Goal: Task Accomplishment & Management: Manage account settings

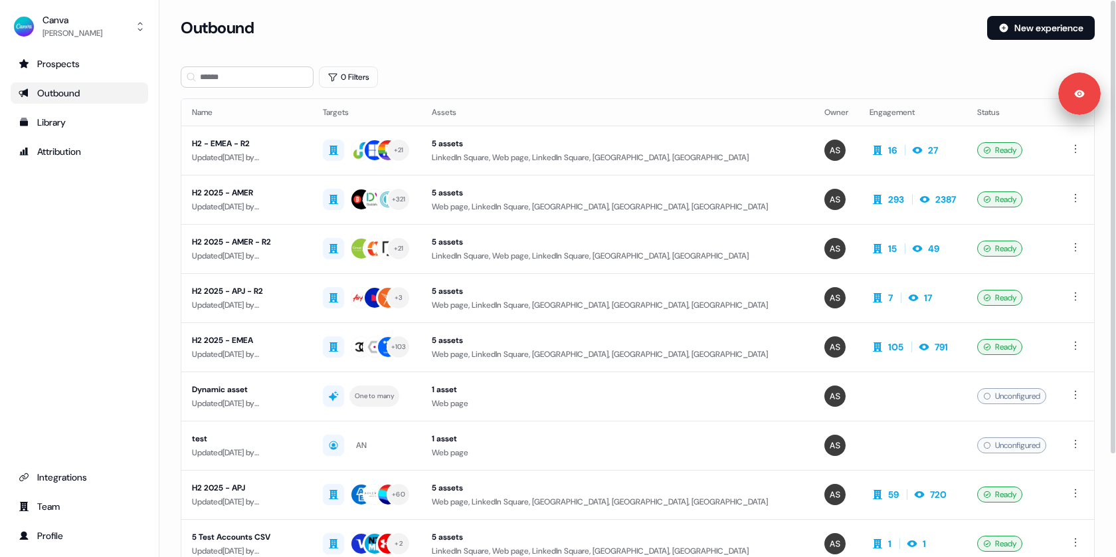
click at [480, 41] on div "Outbound New experience" at bounding box center [638, 36] width 914 height 40
click at [435, 43] on div "Outbound New experience" at bounding box center [638, 36] width 914 height 40
click at [70, 62] on div "Prospects" at bounding box center [80, 63] width 122 height 13
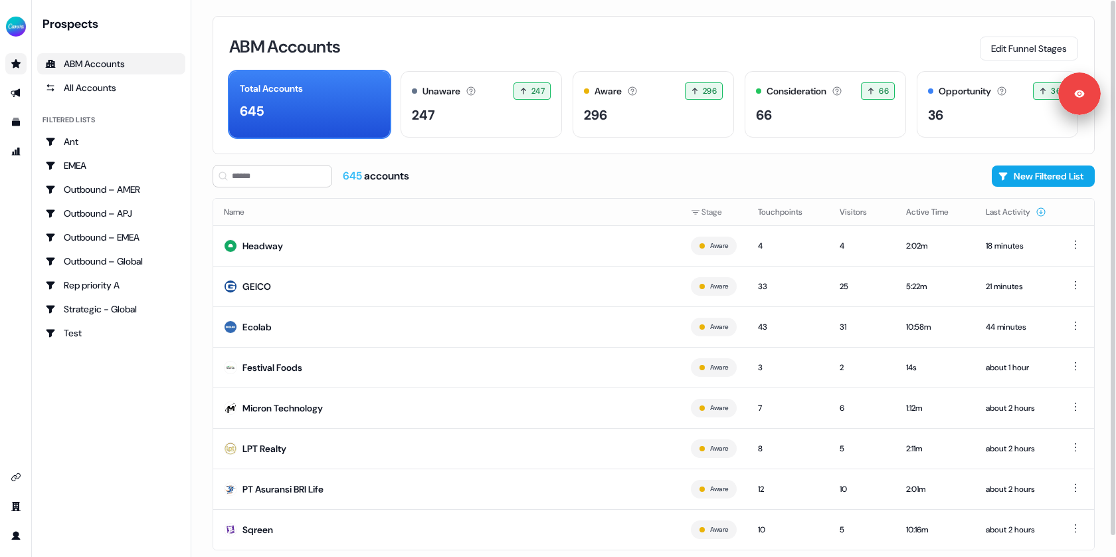
click at [492, 48] on div "ABM Accounts Edit Funnel Stages" at bounding box center [653, 47] width 849 height 28
click at [1006, 50] on button "Edit Funnel Stages" at bounding box center [1029, 49] width 98 height 24
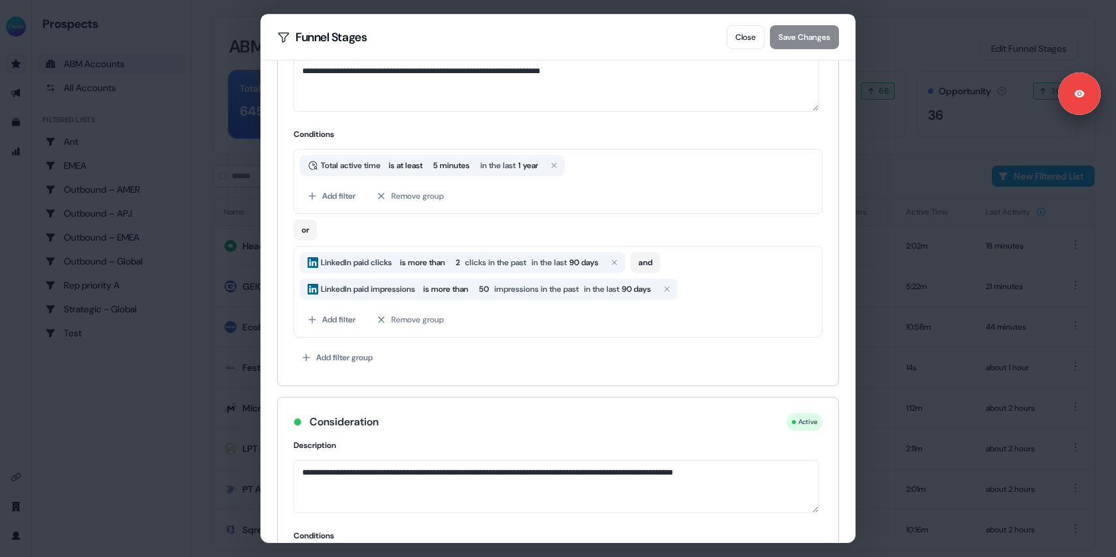
scroll to position [210, 0]
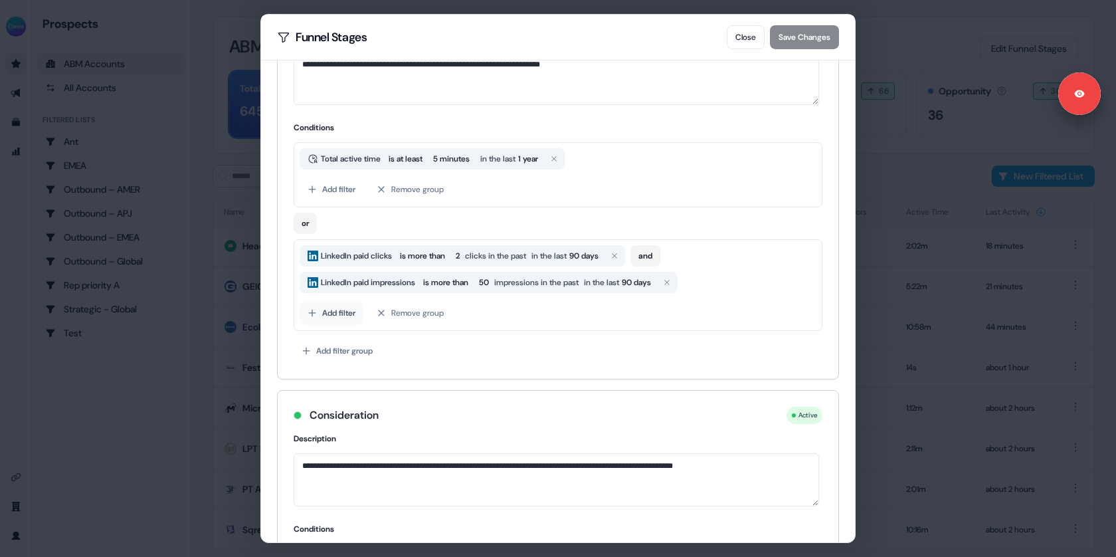
click at [334, 303] on button "Add filter" at bounding box center [332, 313] width 64 height 24
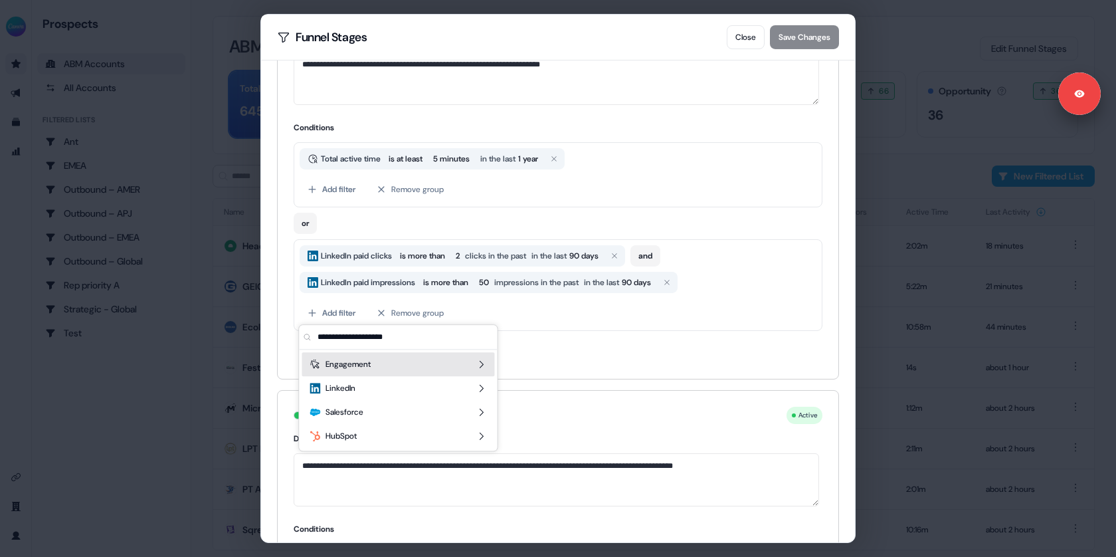
click at [364, 369] on span "Engagement" at bounding box center [348, 364] width 45 height 13
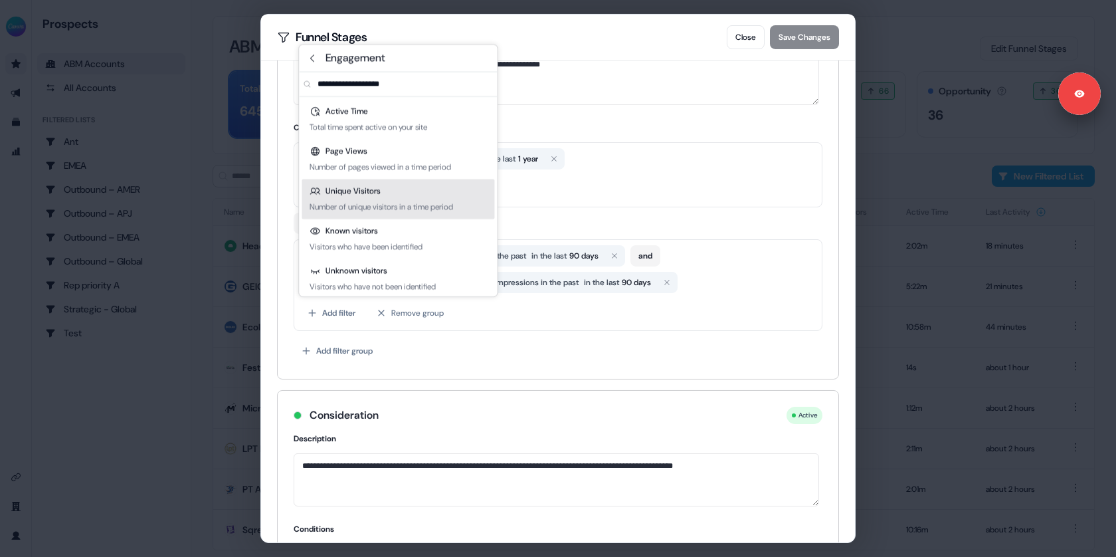
click at [281, 214] on div "**********" at bounding box center [558, 205] width 561 height 348
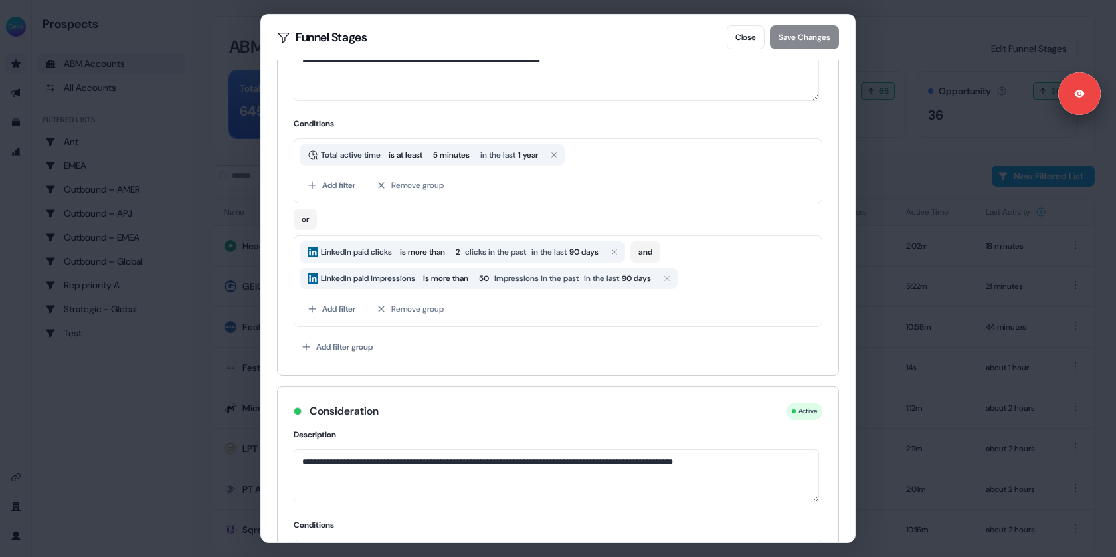
scroll to position [243, 0]
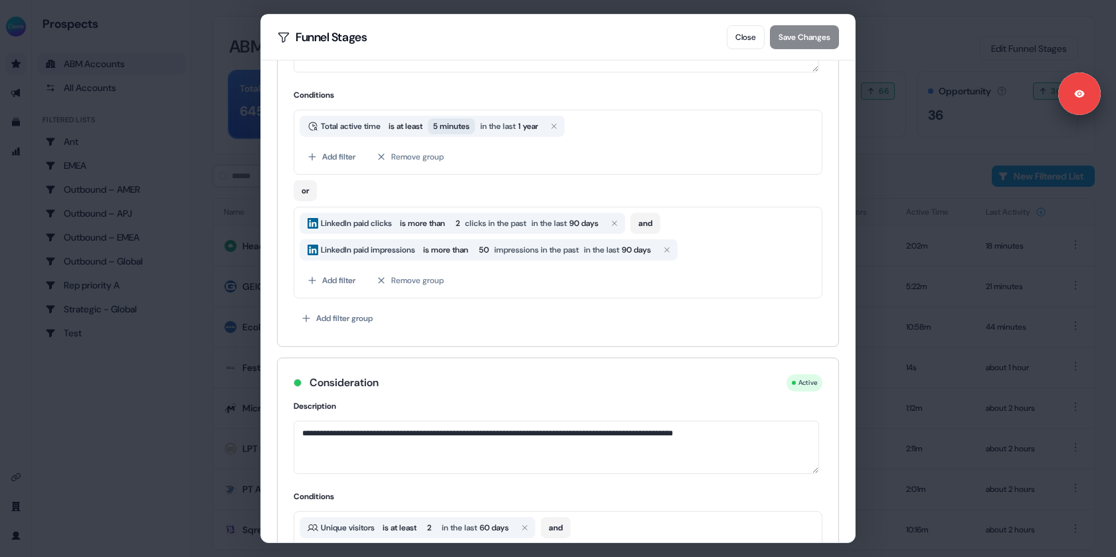
click at [456, 121] on span "5 minutes" at bounding box center [451, 126] width 37 height 13
click at [403, 186] on div "or" at bounding box center [558, 188] width 529 height 27
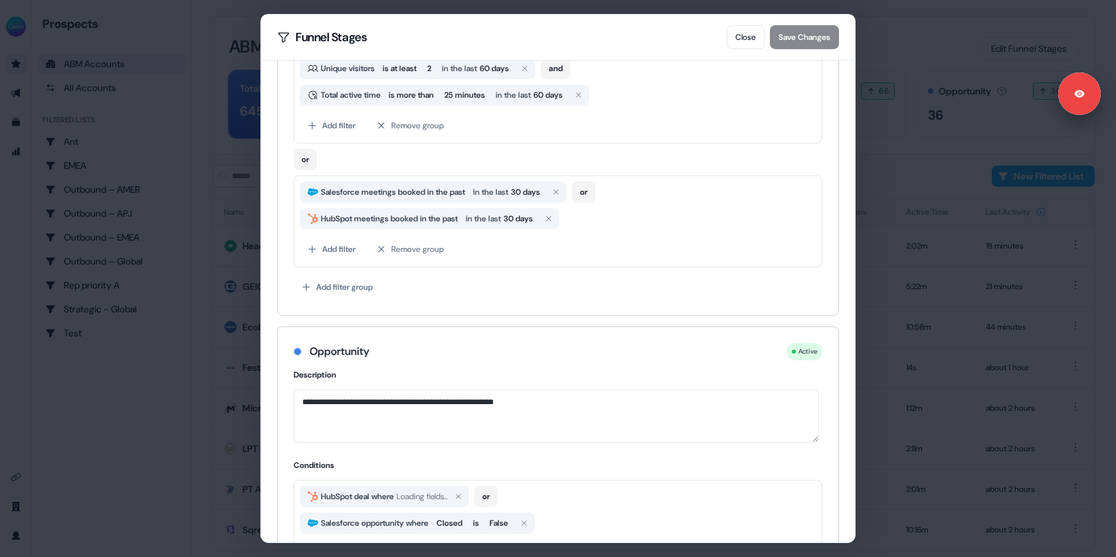
scroll to position [783, 0]
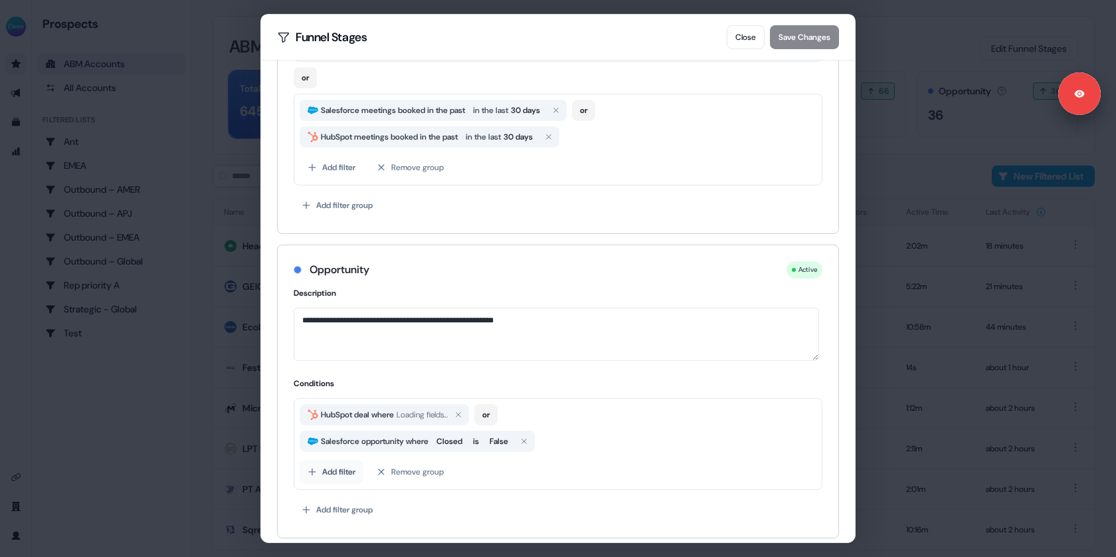
click at [338, 460] on button "Add filter" at bounding box center [332, 472] width 64 height 24
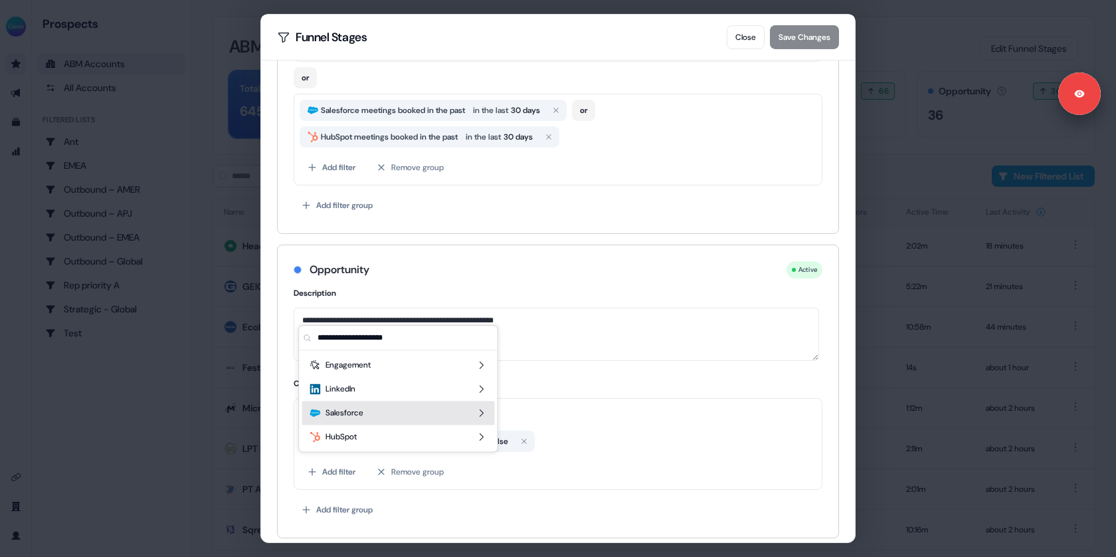
click at [367, 408] on div "Salesforce" at bounding box center [398, 413] width 193 height 24
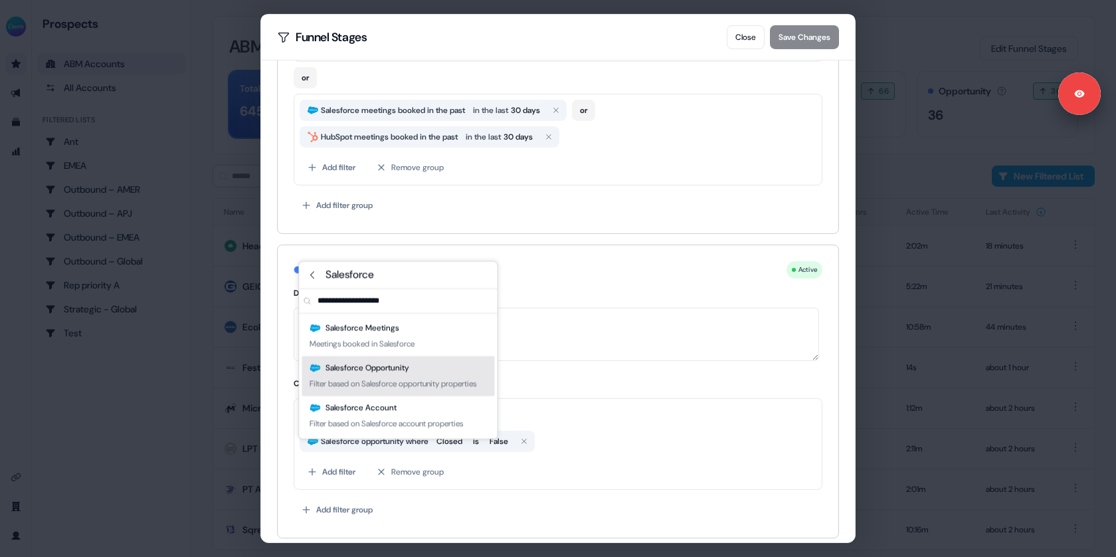
click at [389, 382] on div "Filter based on Salesforce opportunity properties" at bounding box center [393, 383] width 167 height 13
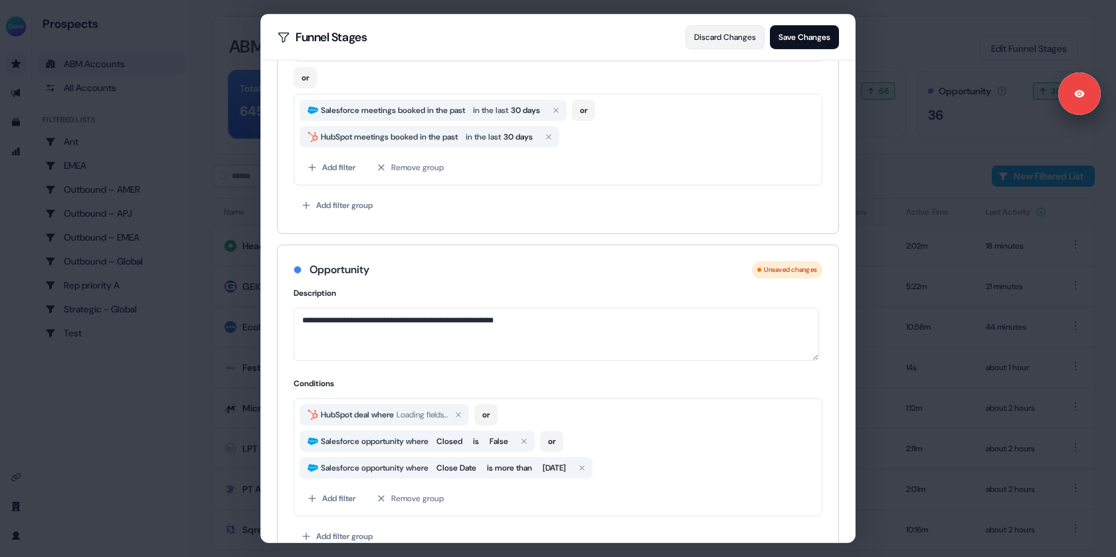
click at [730, 38] on button "Discard Changes" at bounding box center [725, 37] width 79 height 24
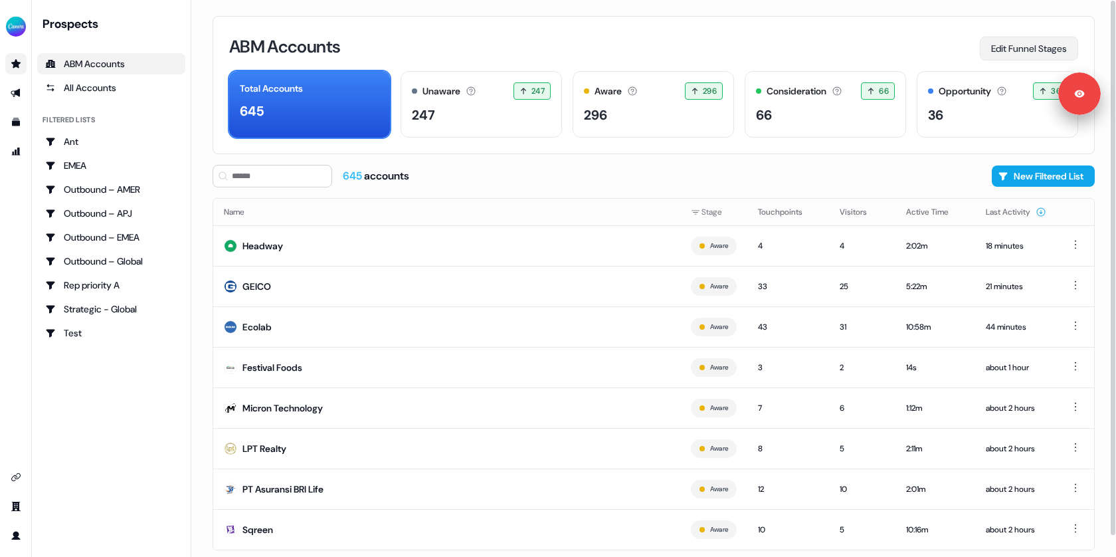
click at [1023, 45] on button "Edit Funnel Stages" at bounding box center [1029, 49] width 98 height 24
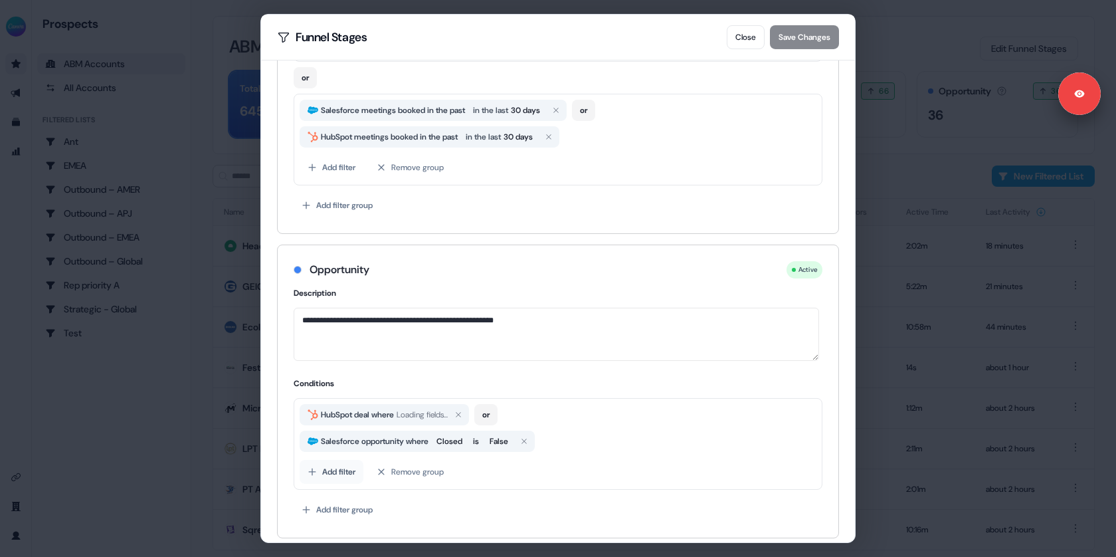
click at [340, 468] on button "Add filter" at bounding box center [332, 472] width 64 height 24
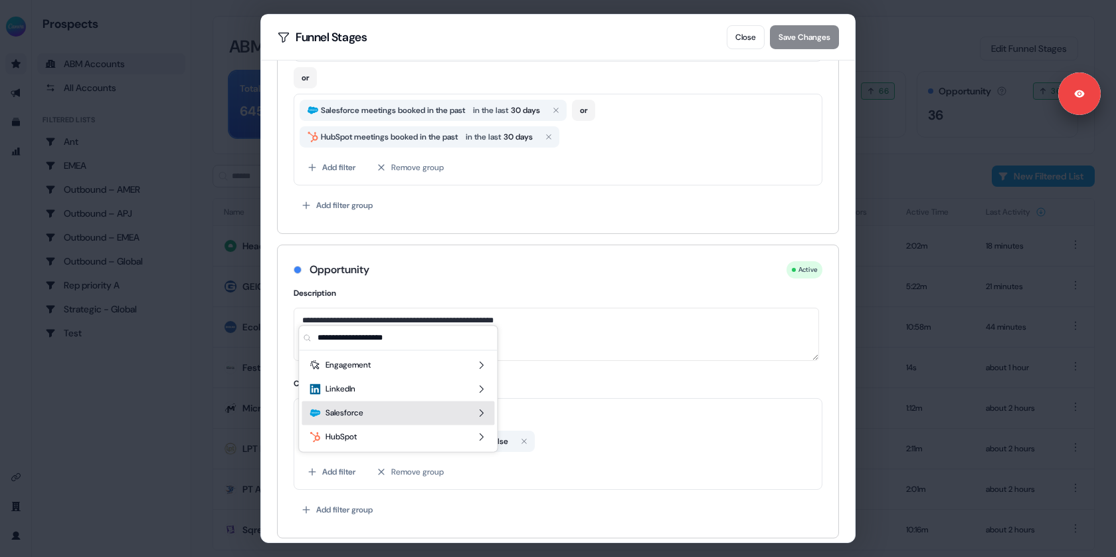
click at [358, 417] on span "Salesforce" at bounding box center [345, 412] width 38 height 13
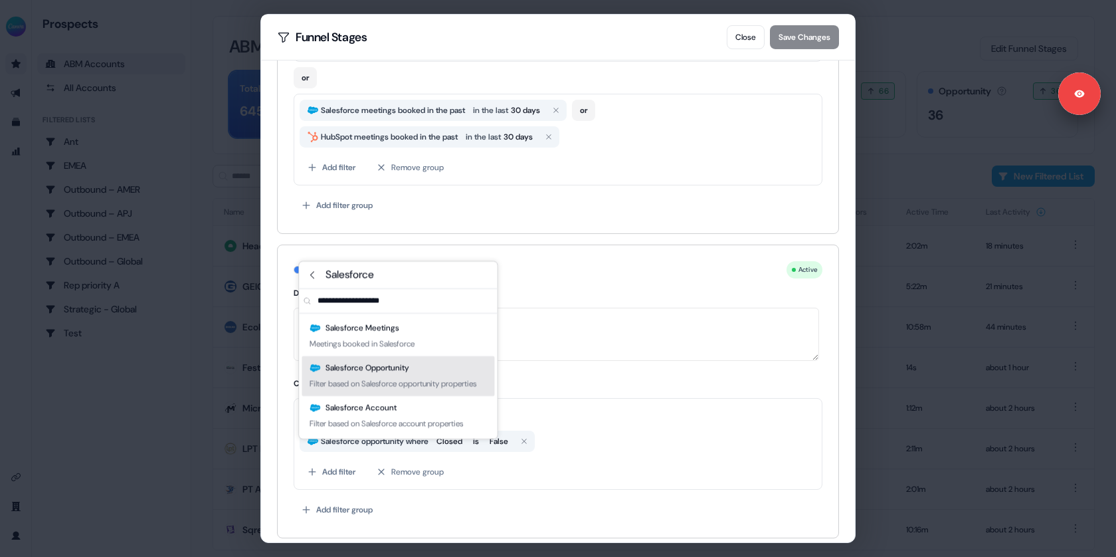
click at [402, 384] on div "Filter based on Salesforce opportunity properties" at bounding box center [393, 383] width 167 height 13
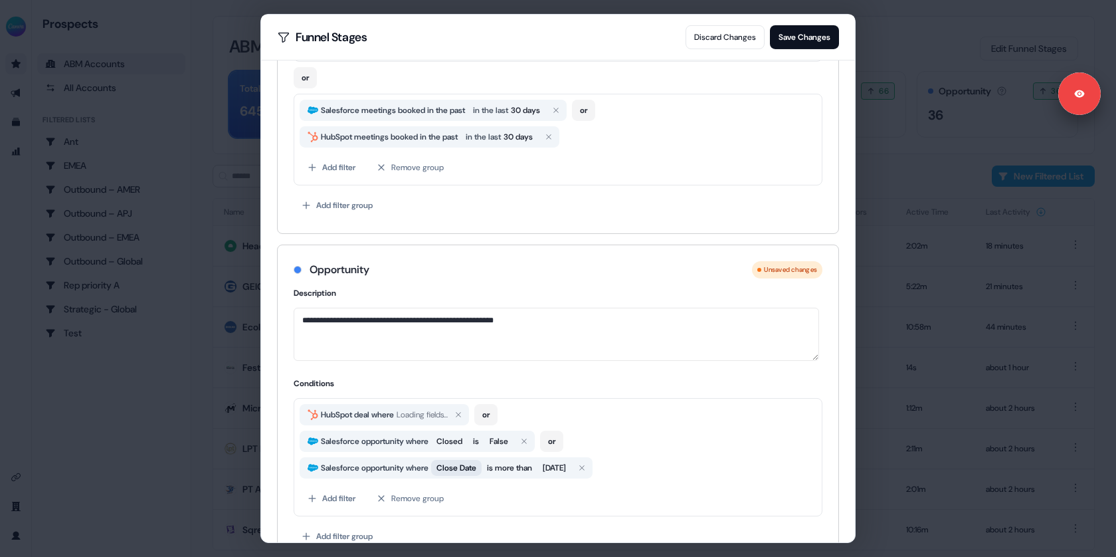
click at [461, 461] on span "Close Date" at bounding box center [457, 467] width 40 height 13
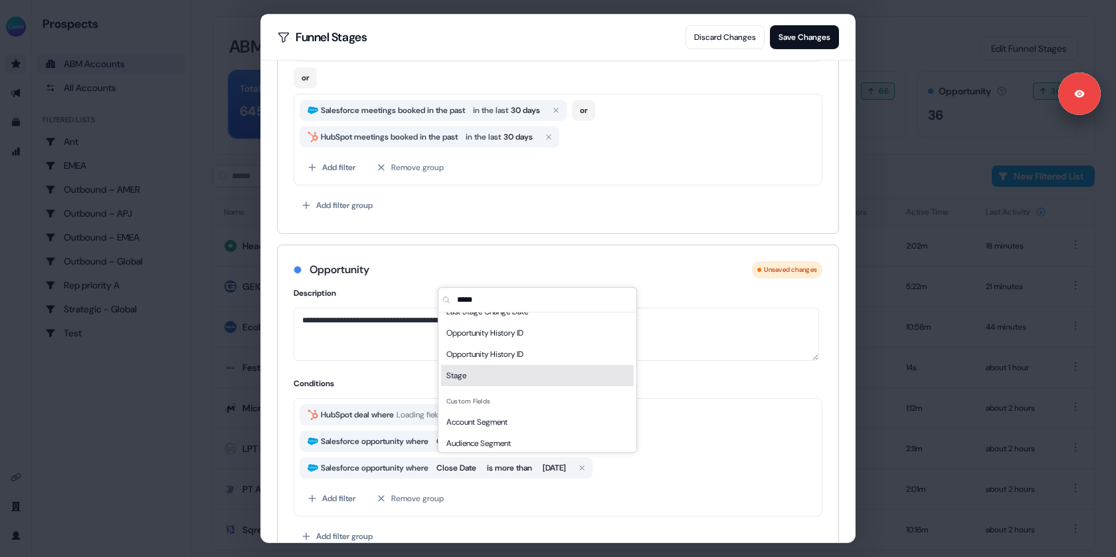
type input "*****"
click at [488, 368] on div "Stage" at bounding box center [537, 375] width 193 height 21
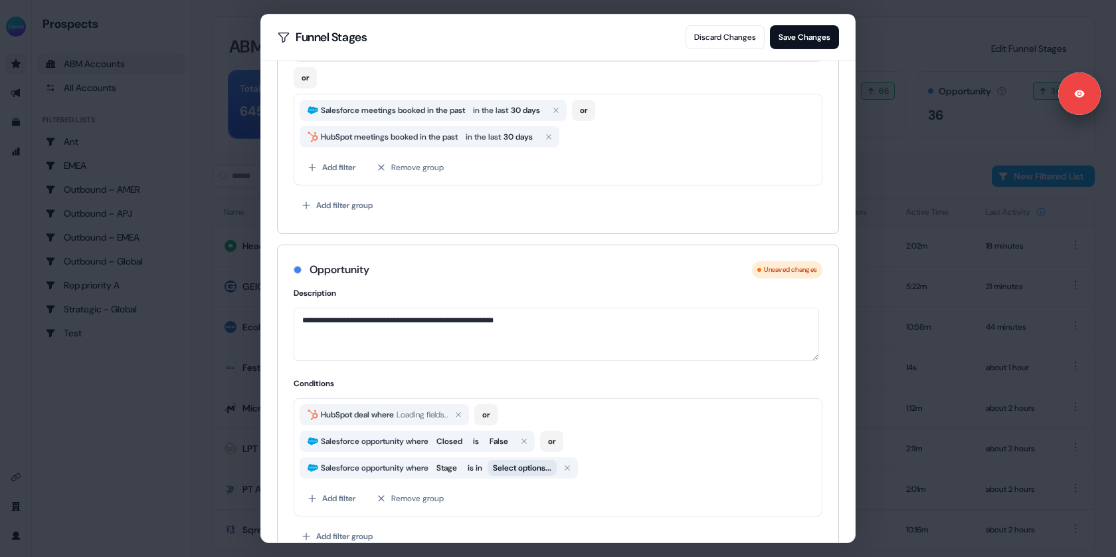
click at [514, 460] on button "Select options..." at bounding box center [522, 468] width 69 height 16
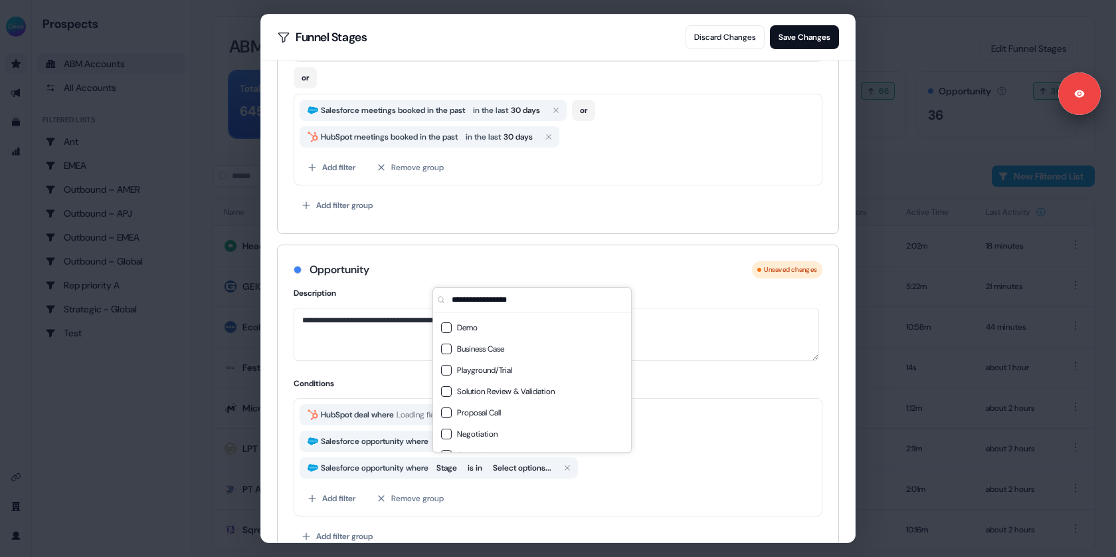
scroll to position [240, 0]
click at [394, 364] on div "**********" at bounding box center [558, 425] width 561 height 278
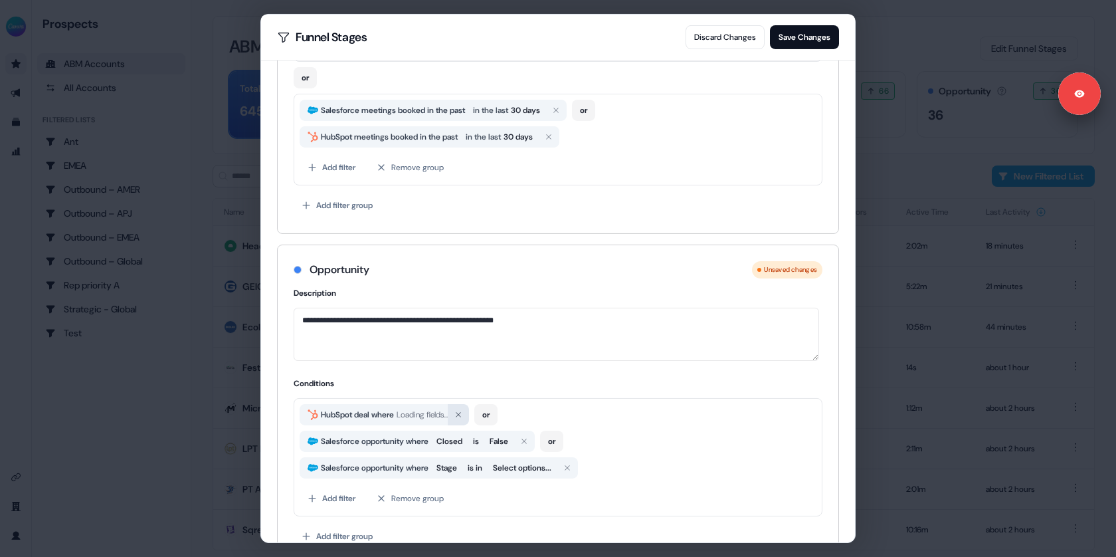
click at [462, 406] on button "button" at bounding box center [458, 414] width 21 height 21
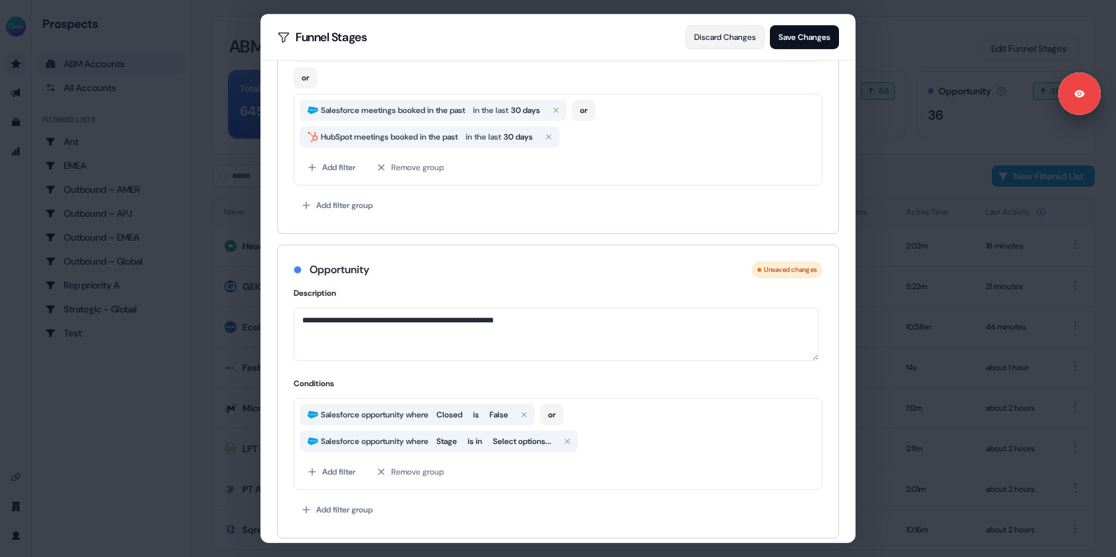
click at [698, 32] on button "Discard Changes" at bounding box center [725, 37] width 79 height 24
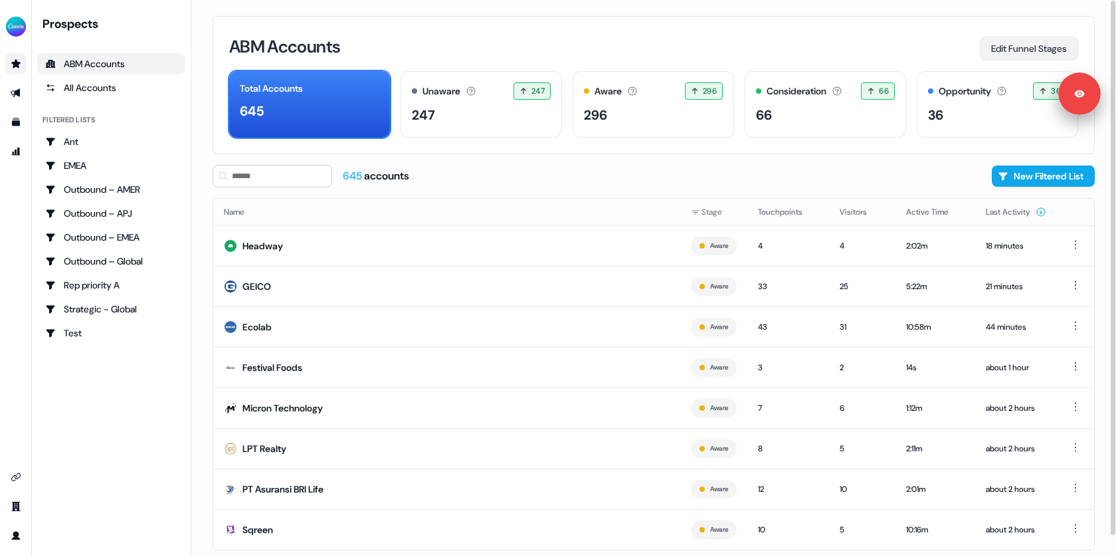
click at [989, 49] on button "Edit Funnel Stages" at bounding box center [1029, 49] width 98 height 24
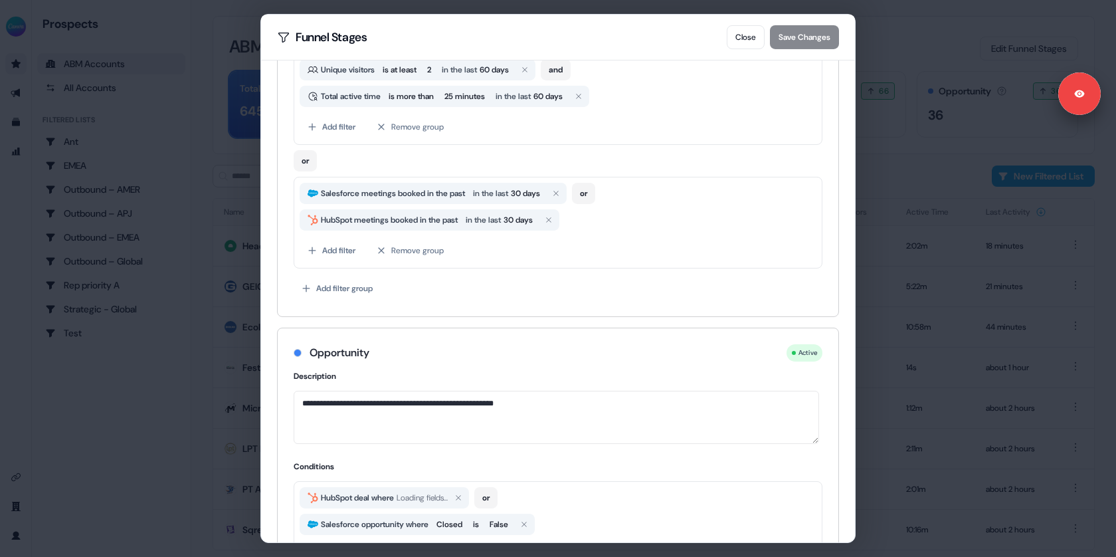
scroll to position [783, 0]
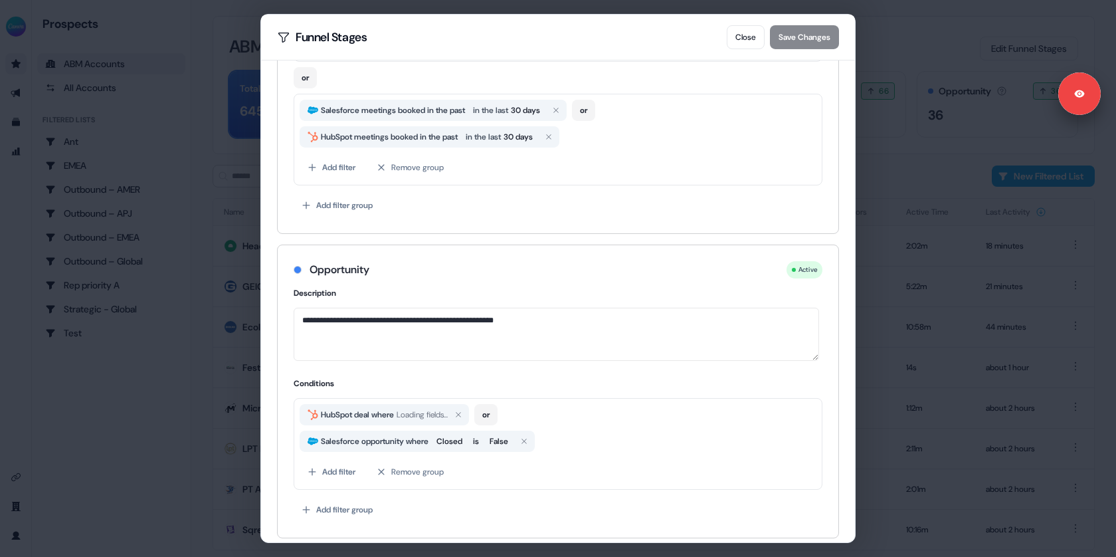
click at [350, 408] on span "HubSpot deal where" at bounding box center [357, 414] width 78 height 13
click at [397, 377] on h4 "Conditions" at bounding box center [558, 383] width 529 height 13
click at [463, 411] on icon "button" at bounding box center [459, 415] width 8 height 8
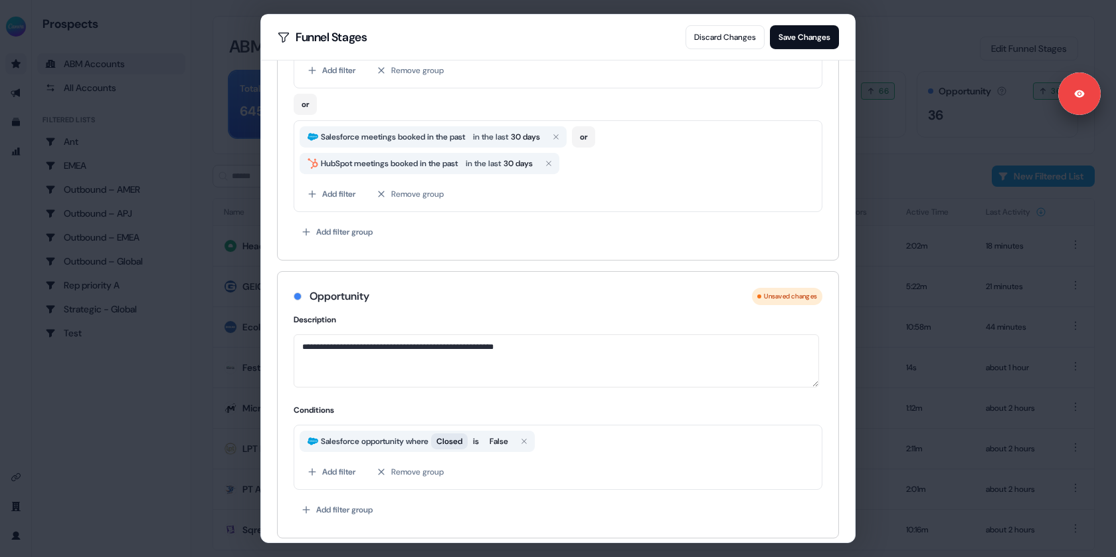
click at [451, 435] on span "Closed" at bounding box center [450, 441] width 26 height 13
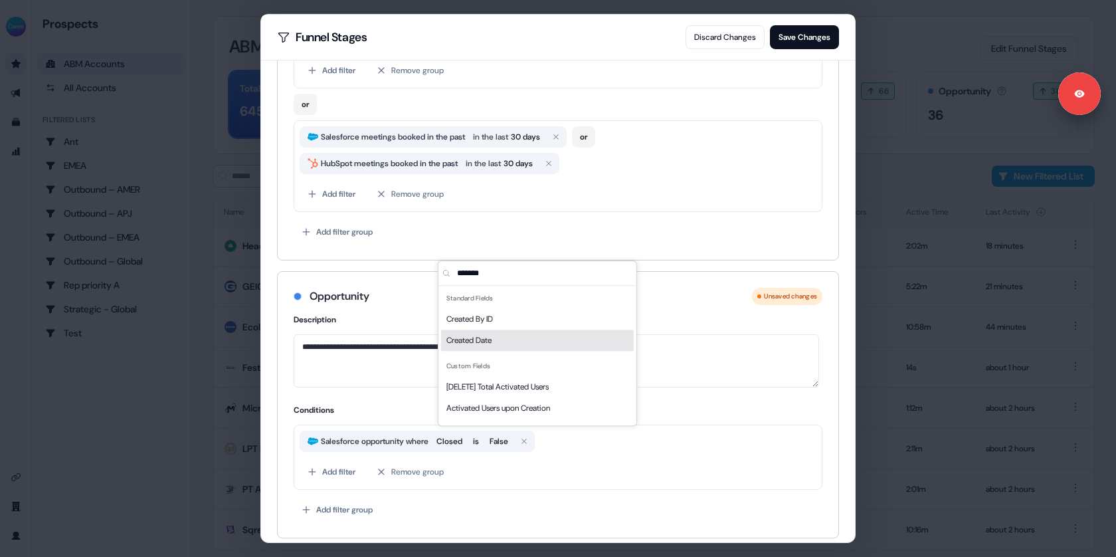
type input "*******"
click at [462, 340] on span "Created Date" at bounding box center [469, 340] width 45 height 13
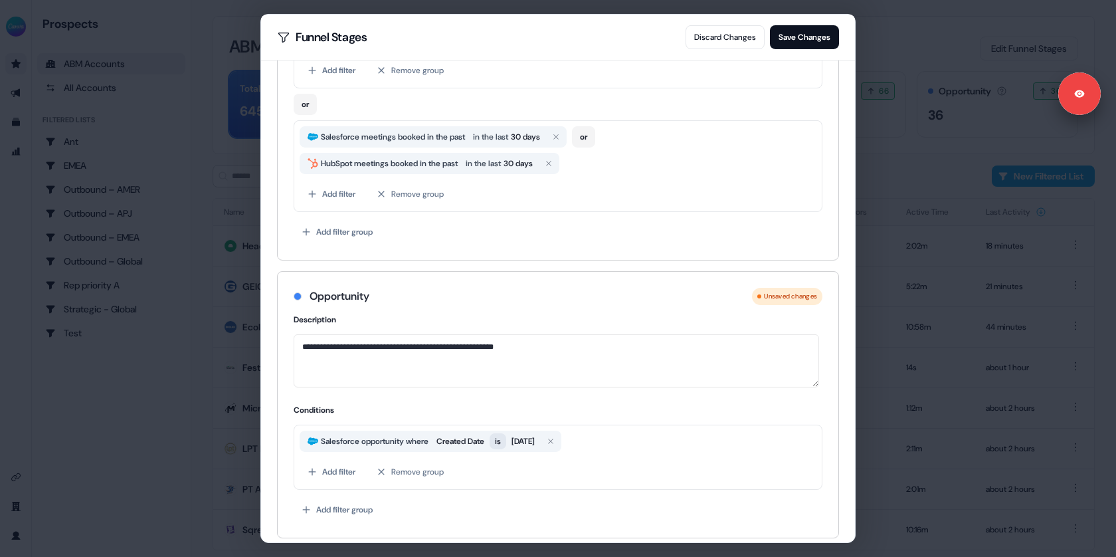
click at [514, 438] on div "**********" at bounding box center [558, 278] width 1116 height 557
click at [574, 435] on span "[DATE]" at bounding box center [562, 441] width 23 height 13
click at [521, 437] on div "**********" at bounding box center [558, 278] width 1116 height 557
click at [569, 439] on span "[DATE]" at bounding box center [557, 441] width 23 height 13
click at [506, 460] on div "Add filter Remove group" at bounding box center [558, 472] width 517 height 24
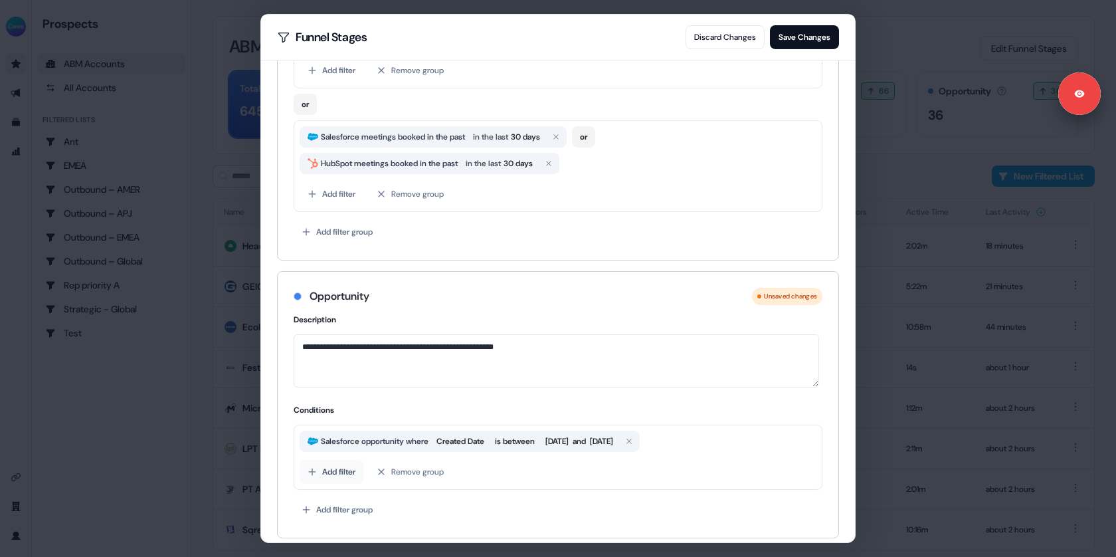
click at [342, 470] on button "Add filter" at bounding box center [332, 472] width 64 height 24
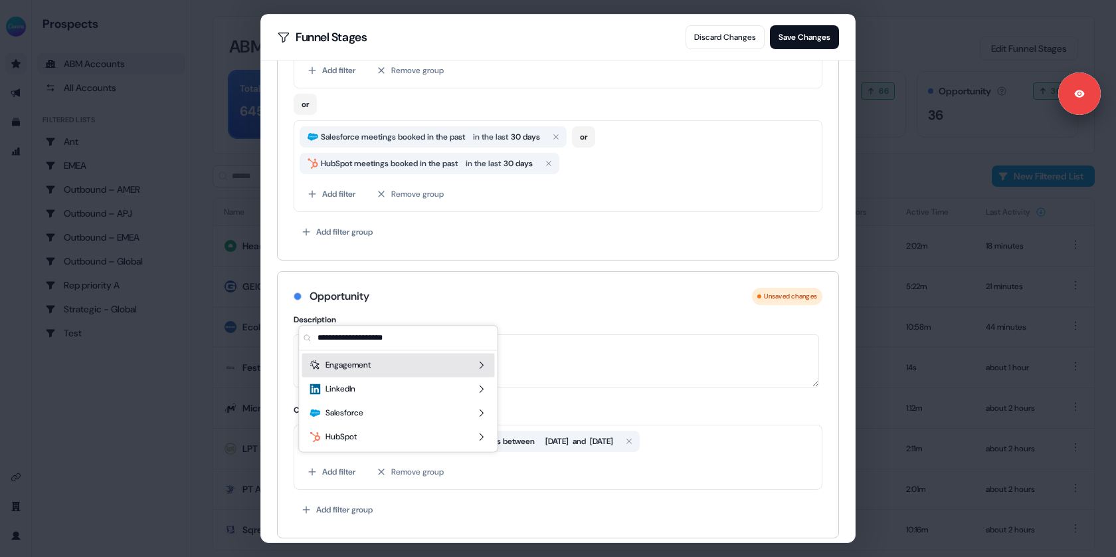
click at [333, 483] on div "Salesforce opportunity where Created Date is between [DATE] and [DATE] Add filt…" at bounding box center [558, 457] width 529 height 65
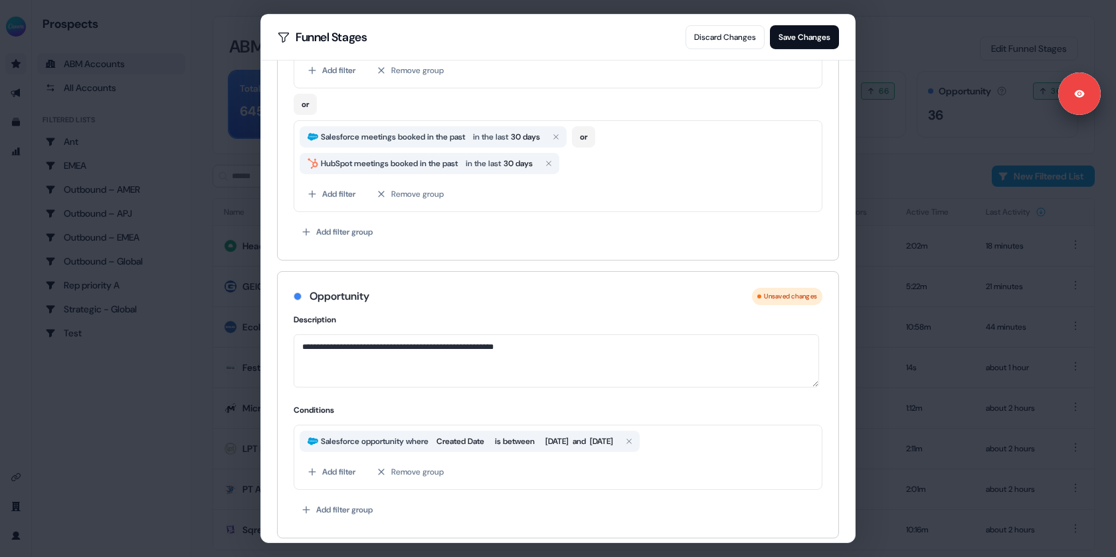
click at [330, 464] on button "Add filter" at bounding box center [332, 472] width 64 height 24
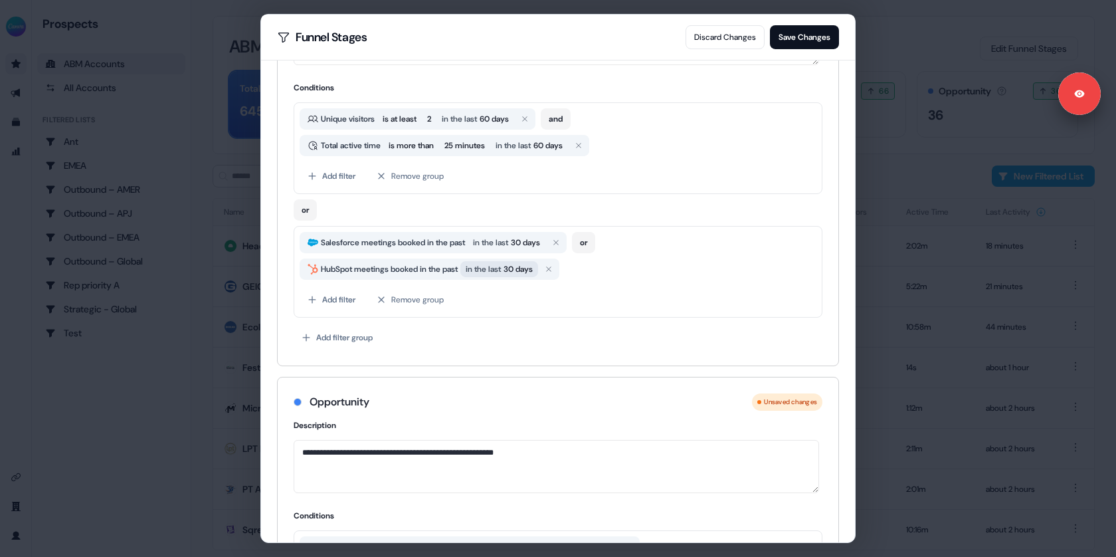
scroll to position [663, 0]
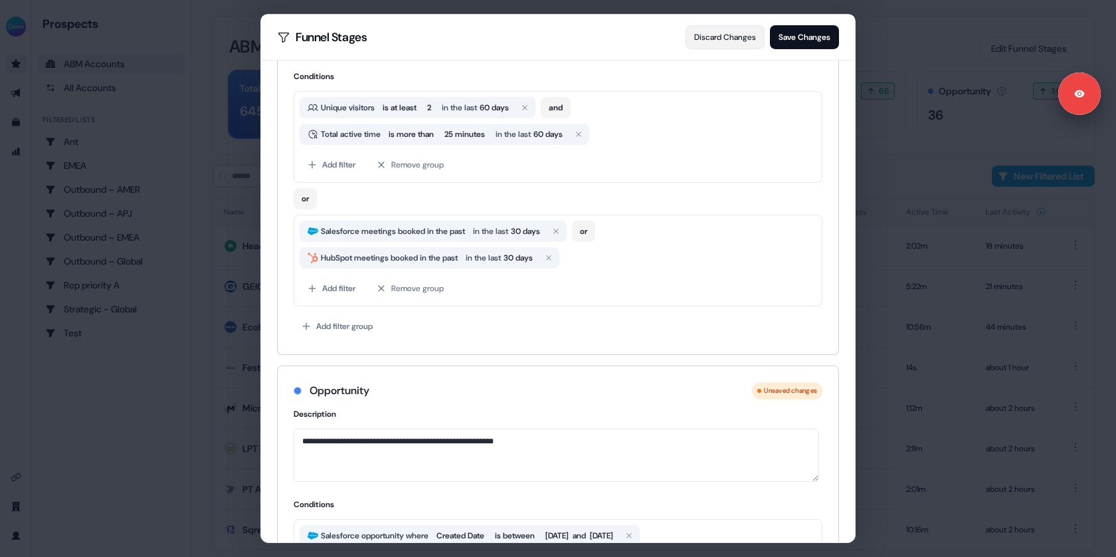
click at [718, 41] on button "Discard Changes" at bounding box center [725, 37] width 79 height 24
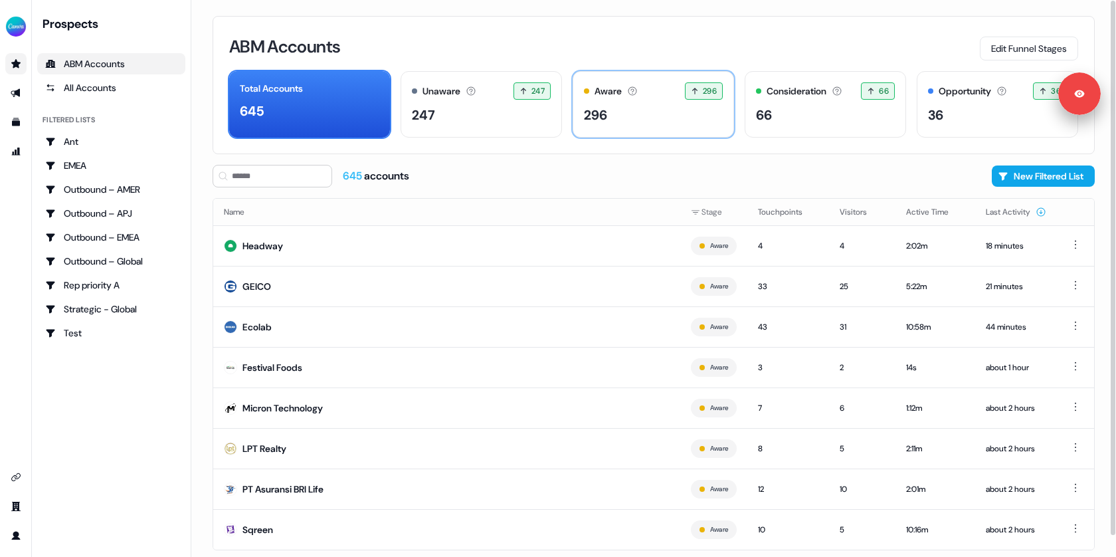
click at [653, 124] on div "296" at bounding box center [653, 115] width 139 height 20
click at [817, 128] on div "Consideration Accounts with 25+ minutes of usage and 2+ visitors in the last 60…" at bounding box center [825, 104] width 161 height 66
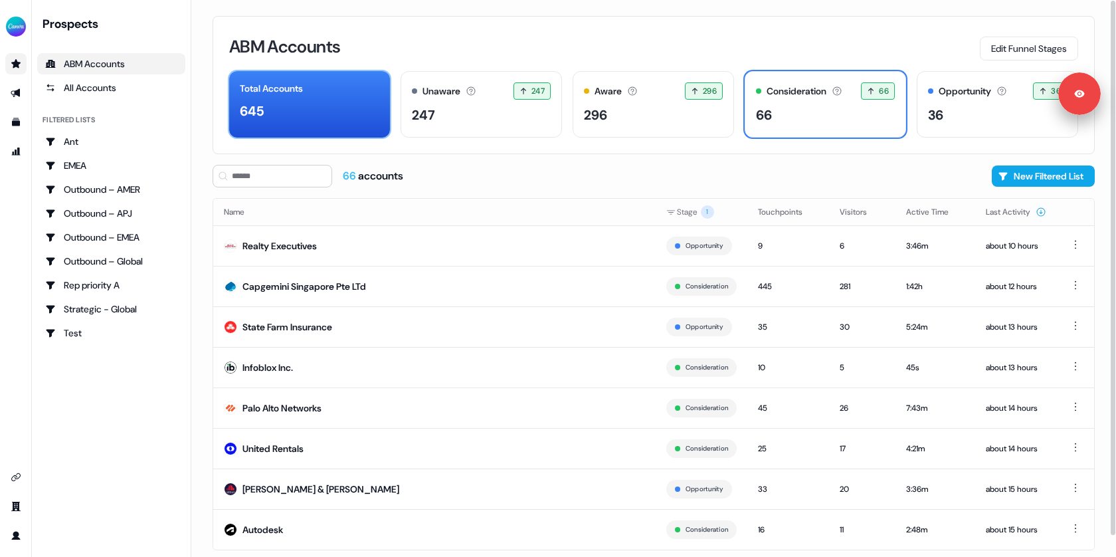
click at [345, 108] on div "645" at bounding box center [310, 111] width 140 height 20
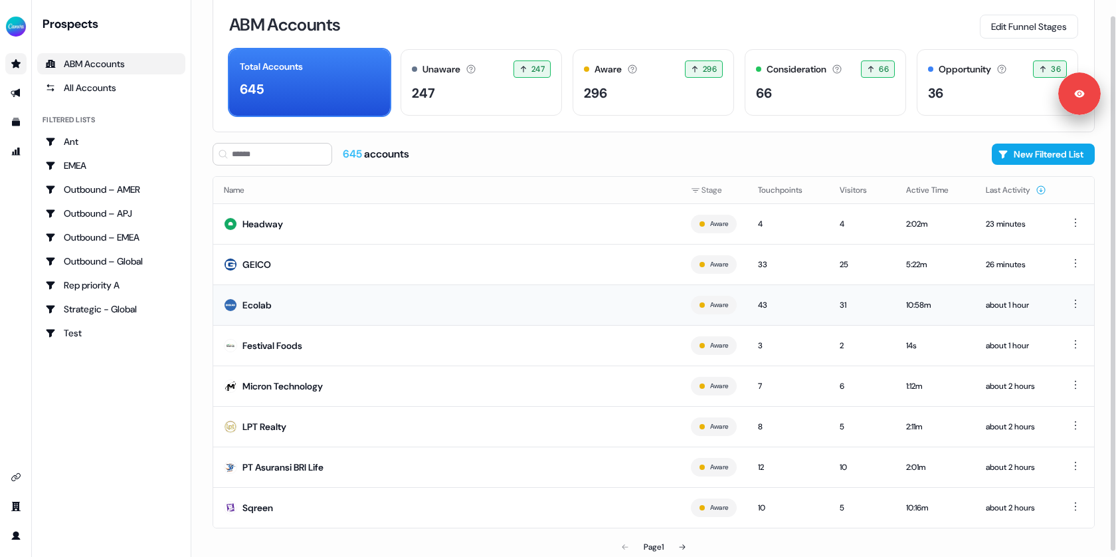
scroll to position [14, 0]
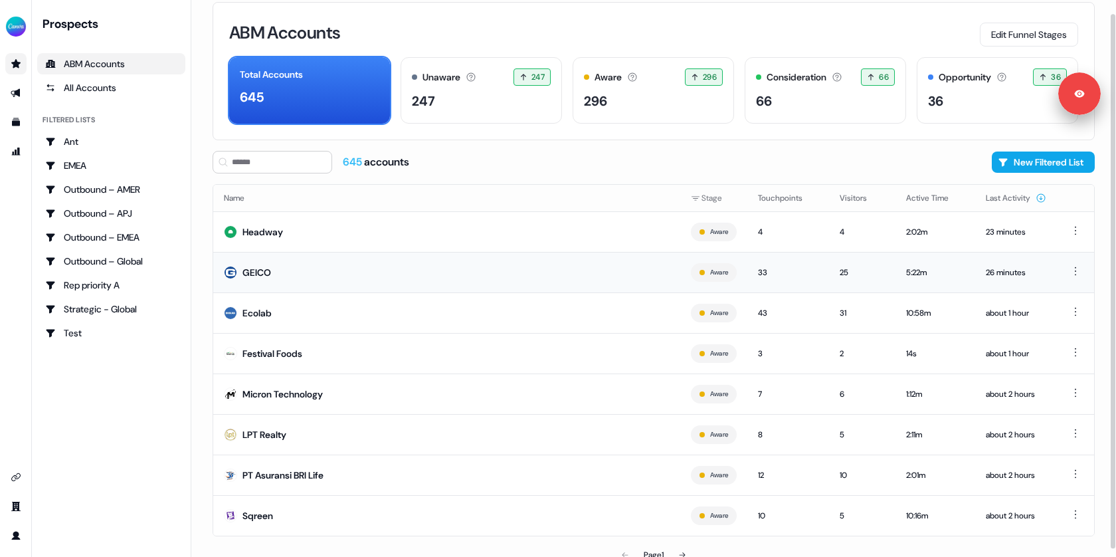
click at [355, 272] on td "GEICO" at bounding box center [446, 272] width 467 height 41
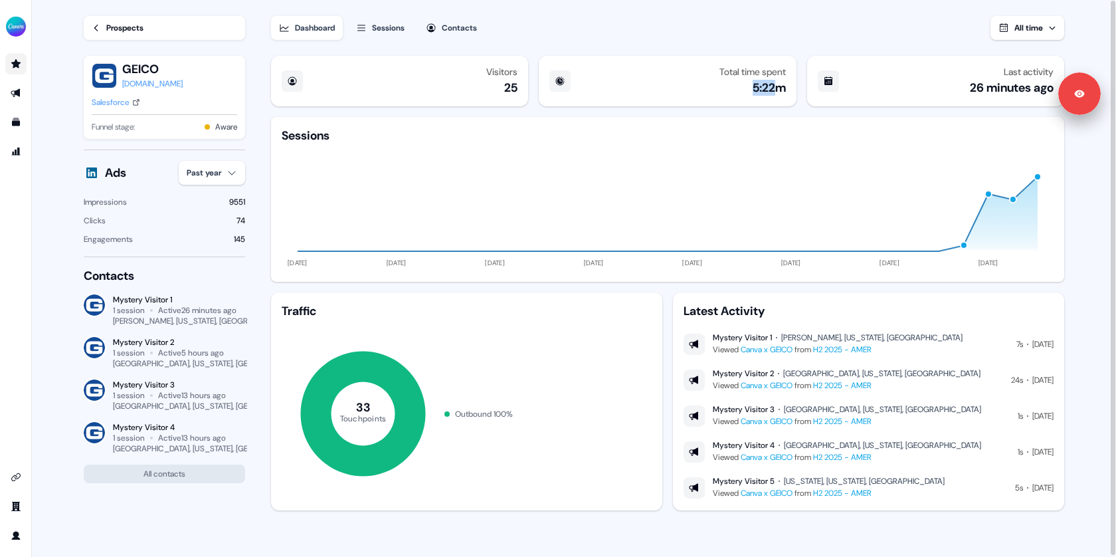
drag, startPoint x: 747, startPoint y: 86, endPoint x: 774, endPoint y: 86, distance: 27.2
click at [774, 86] on div "Total time spent 5:22m" at bounding box center [753, 80] width 66 height 29
click at [20, 64] on icon "Go to prospects" at bounding box center [16, 63] width 11 height 11
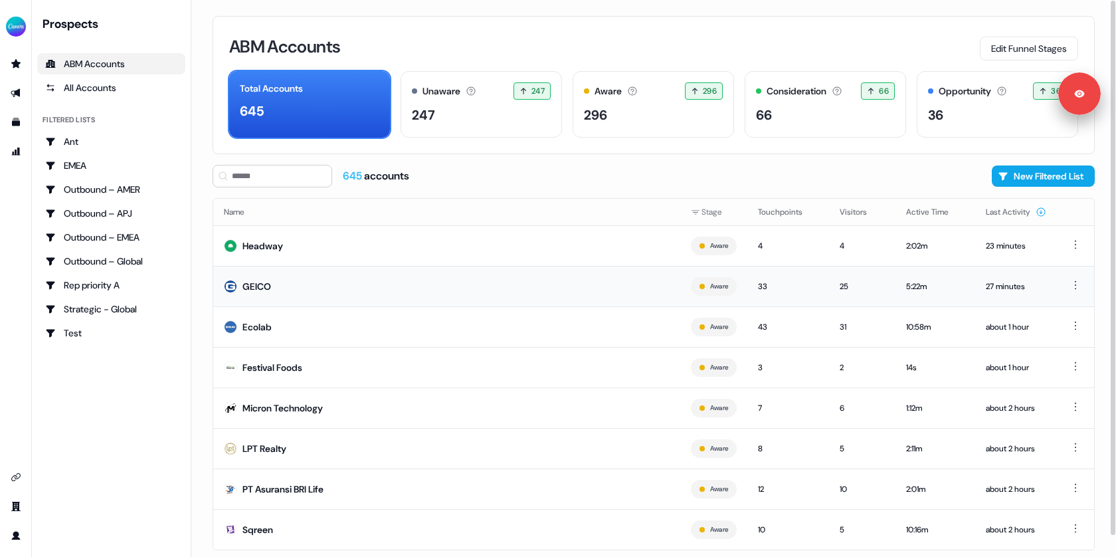
click at [292, 278] on td "GEICO" at bounding box center [446, 286] width 467 height 41
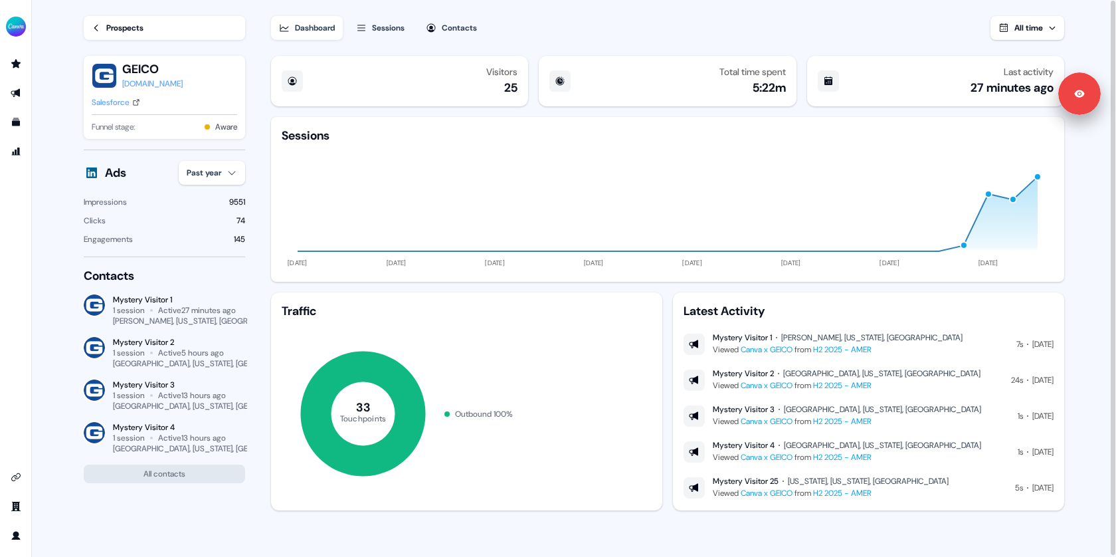
click at [430, 285] on div "Visitors 25 Total time spent 5:22m Last activity 27 minutes ago Sessions [DATE]…" at bounding box center [667, 283] width 793 height 455
click at [856, 286] on div "Visitors 25 Total time spent 5:22m Last activity 27 minutes ago Sessions [DATE]…" at bounding box center [667, 283] width 793 height 455
click at [396, 29] on div "Sessions" at bounding box center [388, 27] width 33 height 13
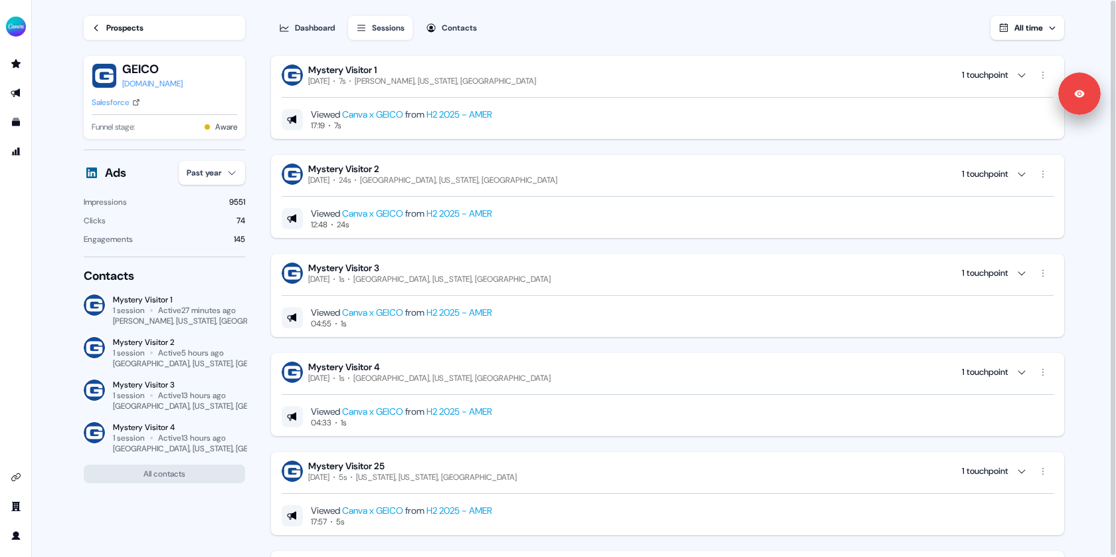
click at [381, 48] on div "Dashboard Sessions Contacts All time Mystery Visitor 1 [DATE] 7s [PERSON_NAME],…" at bounding box center [678, 279] width 815 height 558
click at [317, 33] on div "Dashboard" at bounding box center [315, 27] width 40 height 13
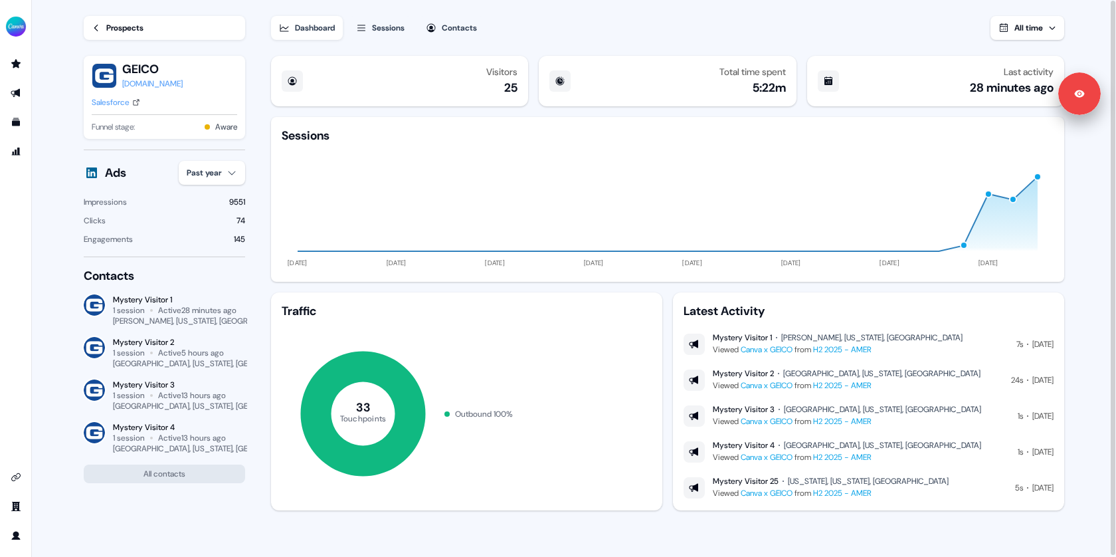
click at [120, 31] on div "Prospects" at bounding box center [124, 27] width 37 height 13
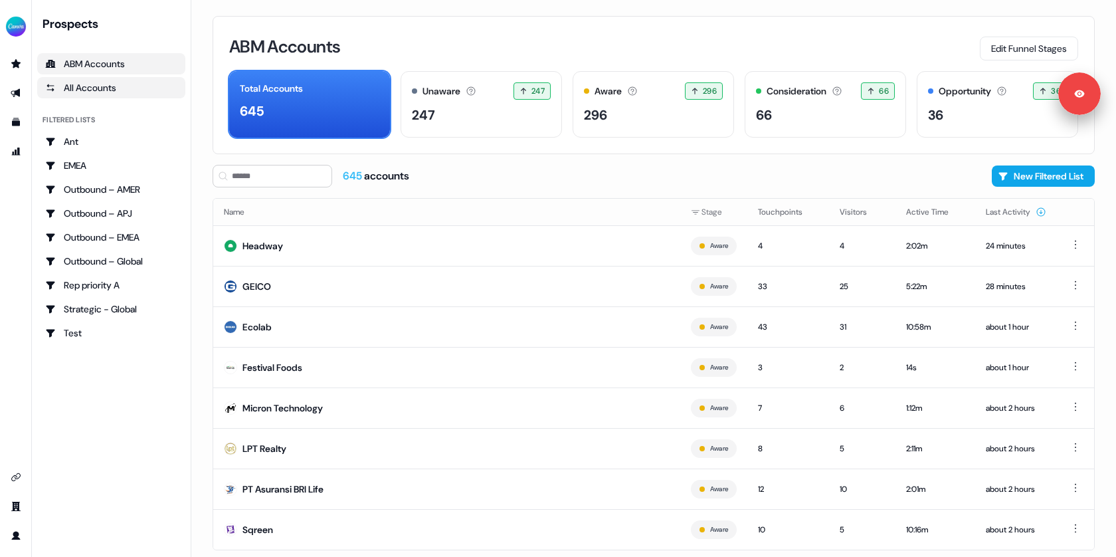
click at [96, 88] on div "All Accounts" at bounding box center [111, 87] width 132 height 13
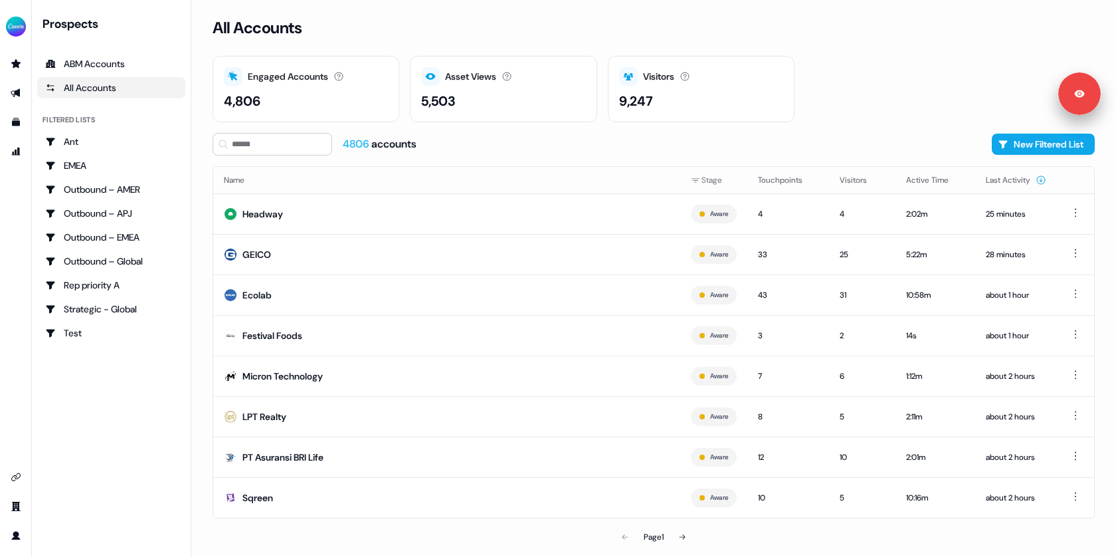
click at [266, 98] on div "4,806" at bounding box center [306, 101] width 164 height 20
drag, startPoint x: 276, startPoint y: 98, endPoint x: 224, endPoint y: 102, distance: 52.0
click at [224, 102] on div "4,806" at bounding box center [306, 101] width 164 height 20
click at [224, 102] on div "4,806" at bounding box center [242, 101] width 37 height 20
drag, startPoint x: 224, startPoint y: 102, endPoint x: 272, endPoint y: 102, distance: 48.5
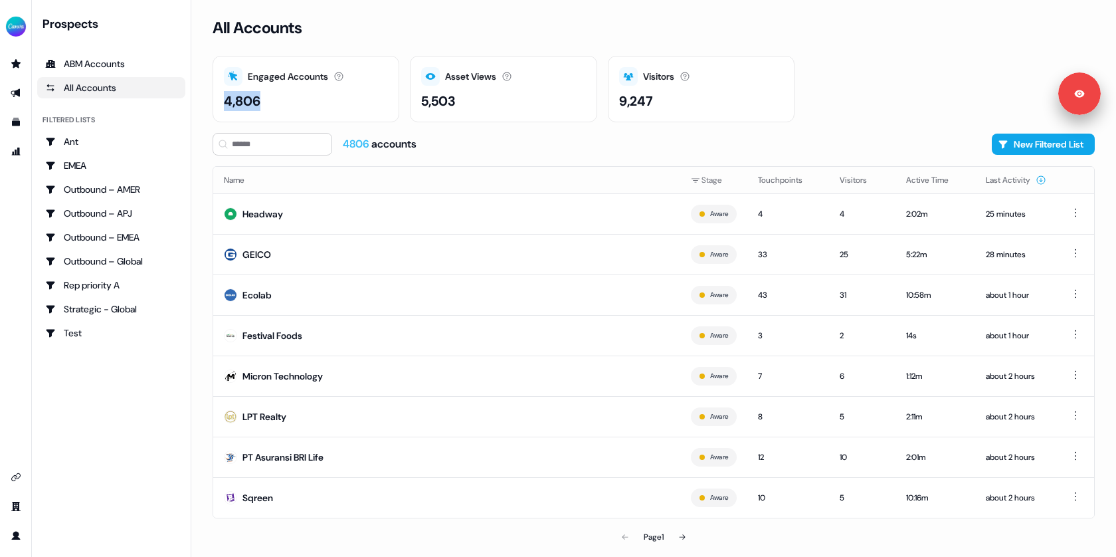
click at [272, 102] on div "4,806" at bounding box center [306, 101] width 164 height 20
click at [201, 88] on div "All Accounts Engaged Accounts Accounts that have interacted with an asset. 4,80…" at bounding box center [653, 278] width 925 height 557
click at [680, 533] on icon at bounding box center [682, 537] width 8 height 8
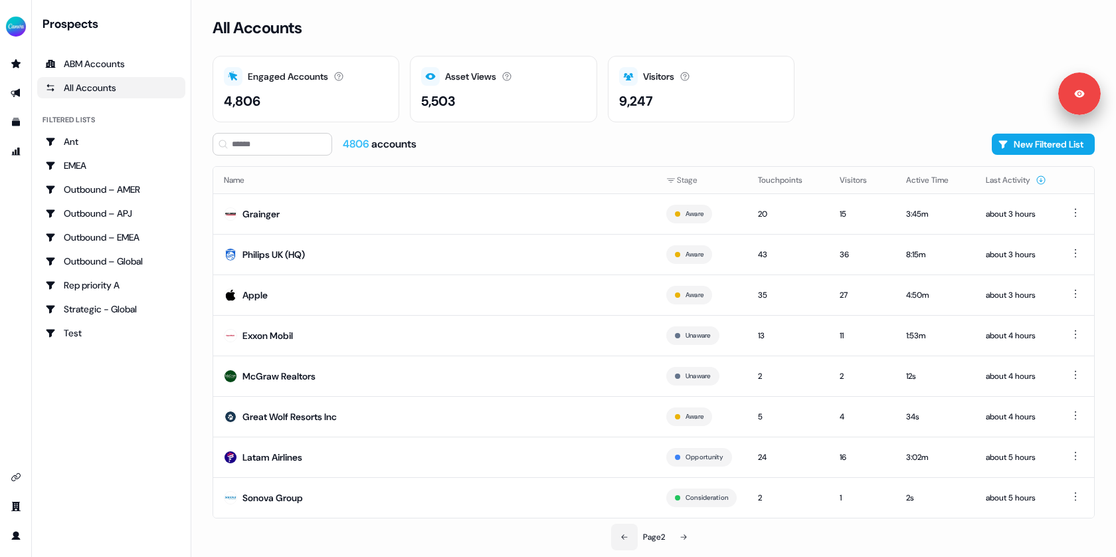
click at [621, 535] on icon at bounding box center [625, 537] width 8 height 8
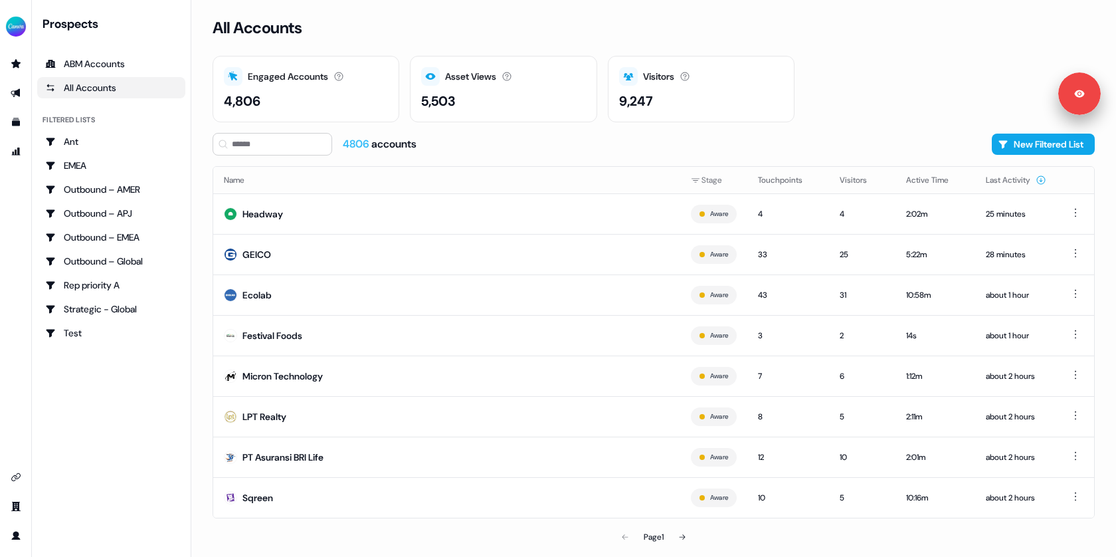
click at [202, 280] on div "All Accounts Engaged Accounts Accounts that have interacted with an asset. 4,80…" at bounding box center [653, 278] width 925 height 557
click at [19, 476] on icon "Go to integrations" at bounding box center [16, 477] width 11 height 11
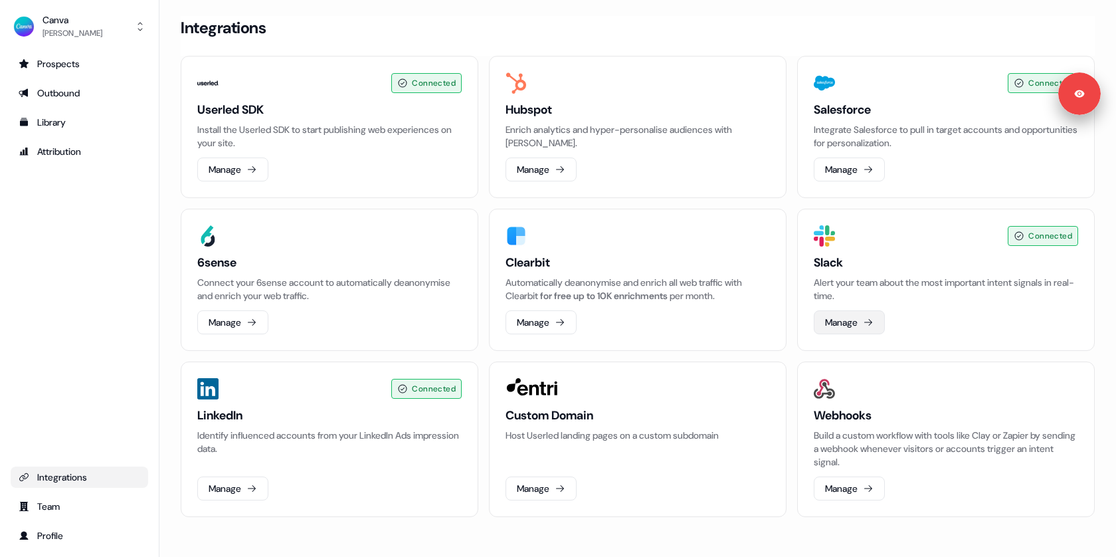
click at [854, 330] on button "Manage" at bounding box center [849, 322] width 71 height 24
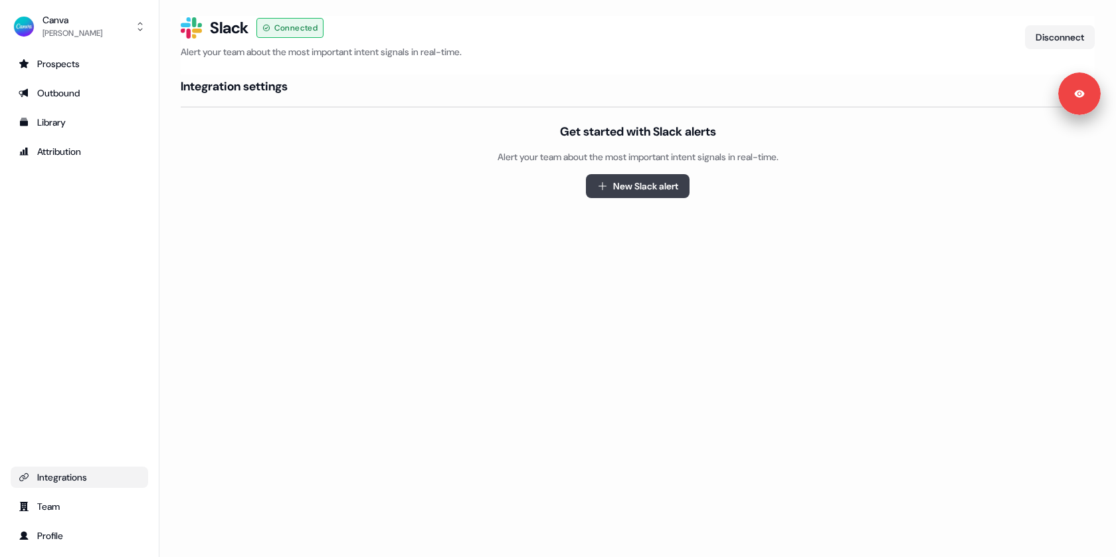
click at [605, 189] on icon "button" at bounding box center [602, 186] width 11 height 11
click at [635, 190] on button "New Slack alert" at bounding box center [638, 186] width 104 height 24
click at [544, 237] on div "Loading... Slack Logo SVG Slack Connected Alert your team about the most import…" at bounding box center [637, 278] width 957 height 557
click at [555, 259] on div "Loading... Slack Logo SVG Slack Connected Alert your team about the most import…" at bounding box center [637, 278] width 957 height 557
click at [619, 181] on button "New Slack alert" at bounding box center [638, 186] width 104 height 24
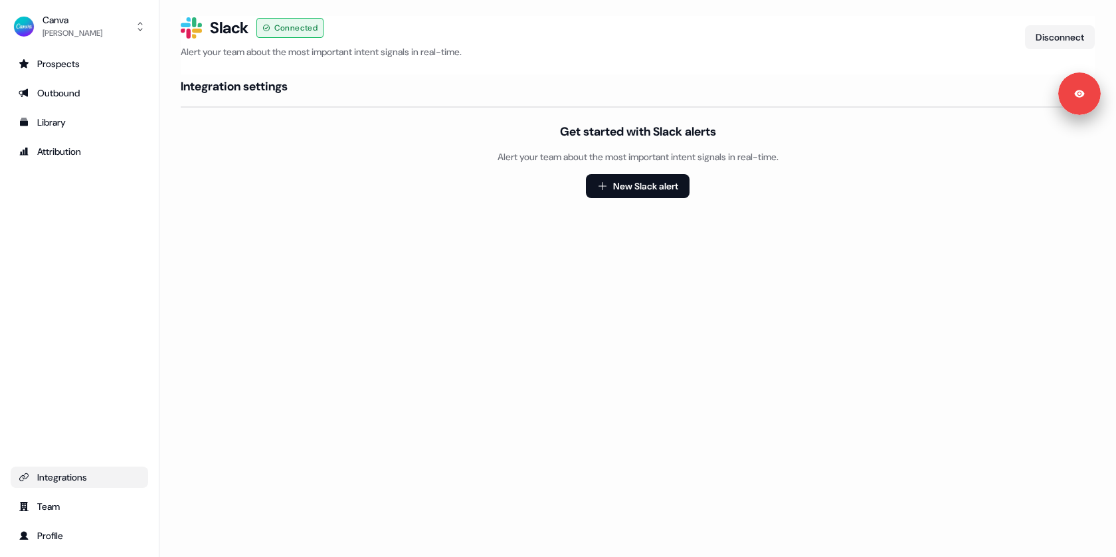
click at [434, 194] on div "Get started with Slack alerts Alert your team about the most important intent s…" at bounding box center [638, 161] width 914 height 74
click at [88, 62] on div "Prospects" at bounding box center [80, 63] width 122 height 13
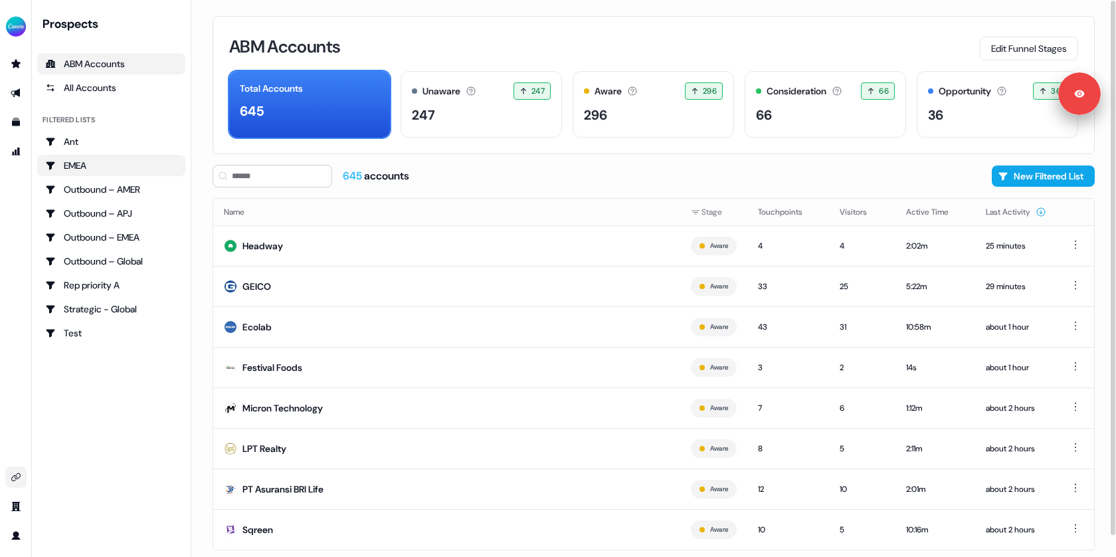
click at [102, 165] on div "EMEA" at bounding box center [111, 165] width 132 height 13
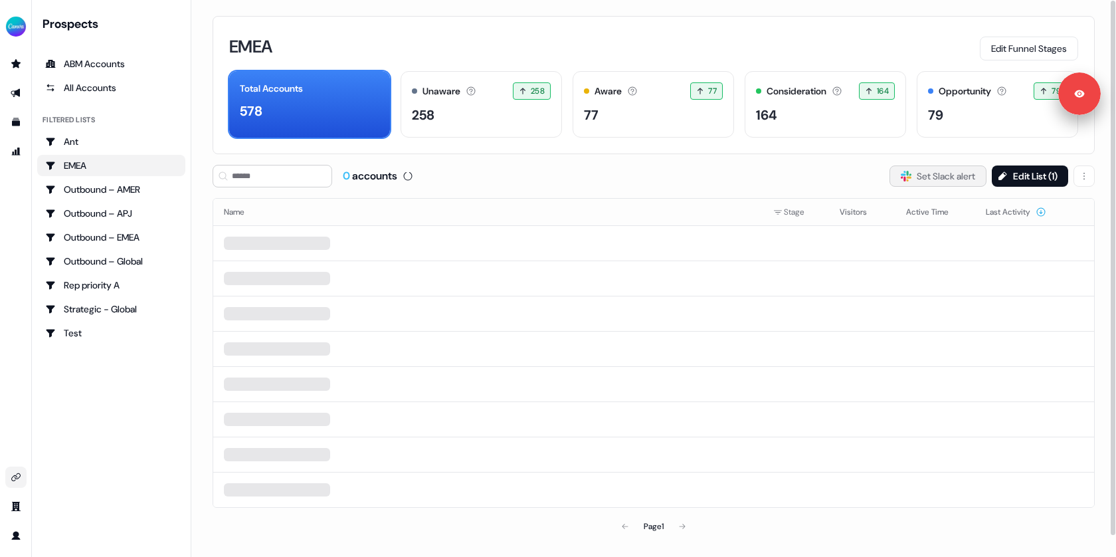
click at [923, 176] on button "Slack Logo SVG Set Slack alert" at bounding box center [938, 175] width 97 height 21
click at [713, 171] on div "0 accounts Slack Logo SVG Set Slack alert Edit List ( 1 )" at bounding box center [654, 176] width 883 height 23
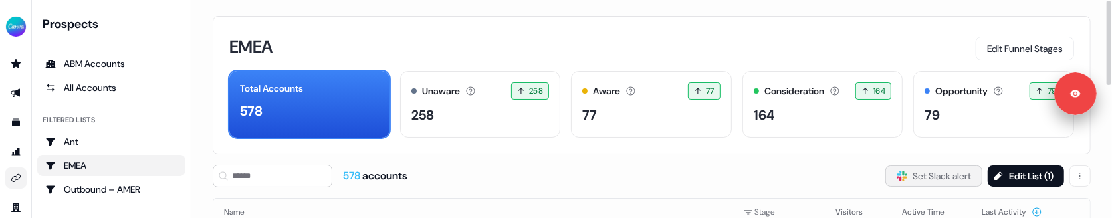
click at [920, 174] on button "Slack Logo SVG Set Slack alert" at bounding box center [933, 175] width 97 height 21
click at [903, 177] on button "Slack Logo SVG Set Slack alert" at bounding box center [933, 175] width 97 height 21
click at [896, 179] on icon "Slack Logo SVG" at bounding box center [901, 176] width 11 height 11
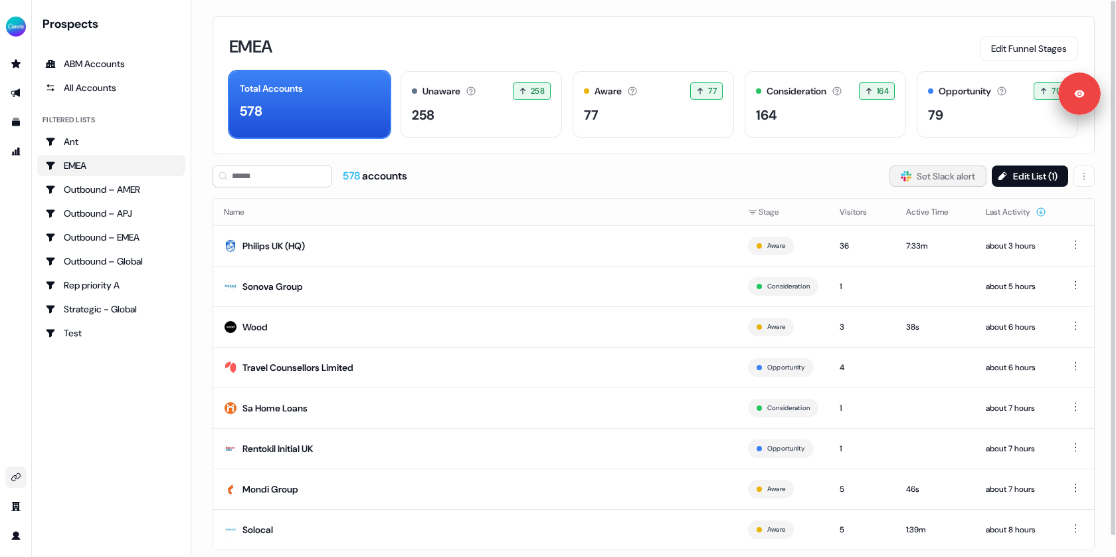
click at [910, 174] on button "Slack Logo SVG Set Slack alert" at bounding box center [938, 175] width 97 height 21
click at [1077, 165] on html "Signed in as [PERSON_NAME] Sign out For the best experience switch devices to a…" at bounding box center [558, 278] width 1116 height 557
click at [831, 171] on html "Signed in as [PERSON_NAME] Sign out For the best experience switch devices to a…" at bounding box center [558, 278] width 1116 height 557
click at [14, 479] on icon "Go to integrations" at bounding box center [16, 477] width 11 height 11
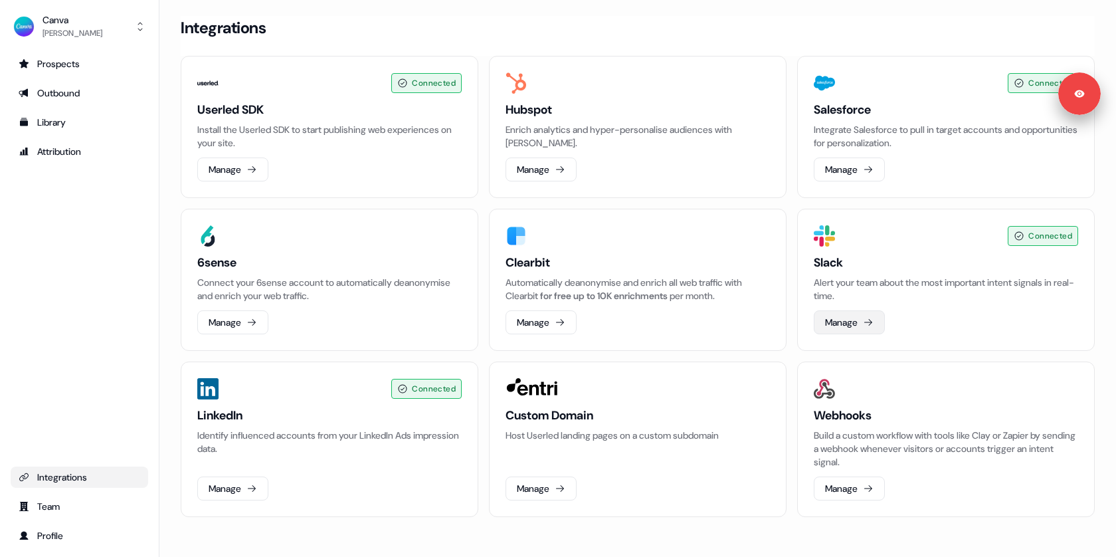
click at [853, 325] on button "Manage" at bounding box center [849, 322] width 71 height 24
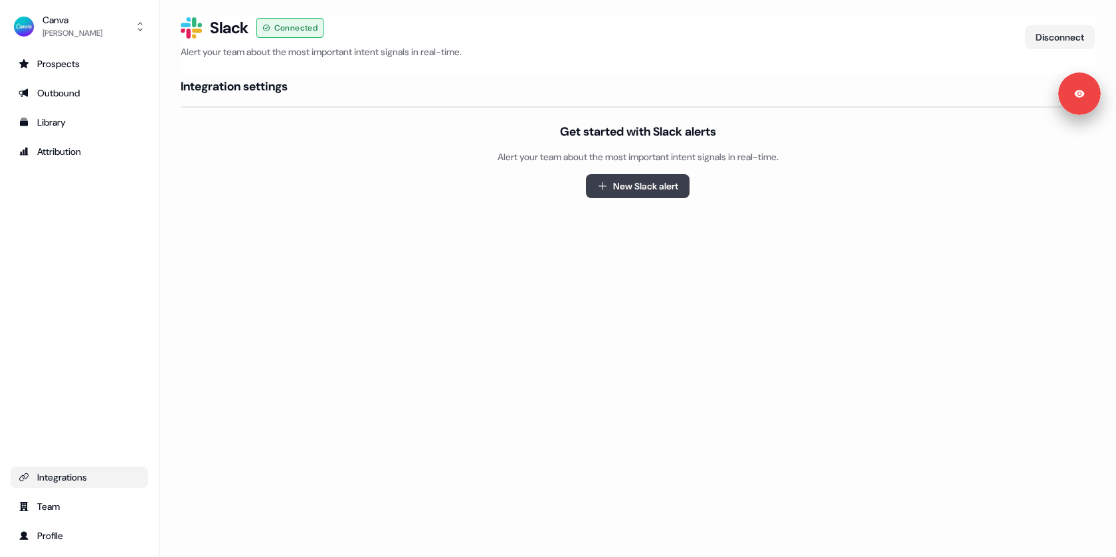
click at [623, 188] on button "New Slack alert" at bounding box center [638, 186] width 104 height 24
click at [572, 294] on div "Loading... Slack Logo SVG Slack Connected Alert your team about the most import…" at bounding box center [637, 278] width 957 height 557
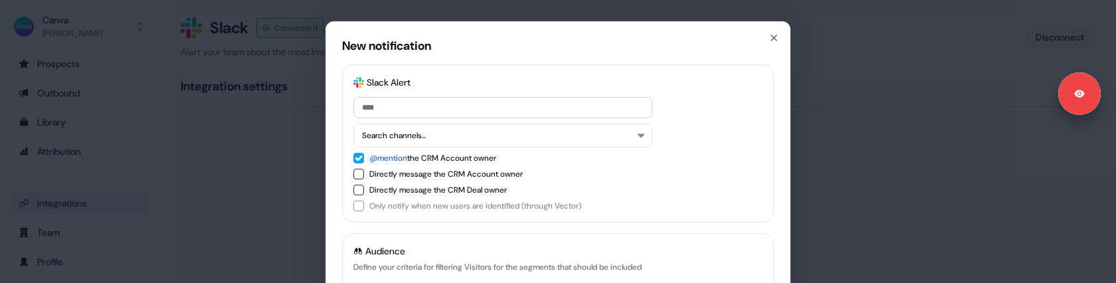
click at [257, 189] on div "New notification Slack Logo SVG Slack Alert Search channels... @mention the CRM…" at bounding box center [558, 141] width 1116 height 283
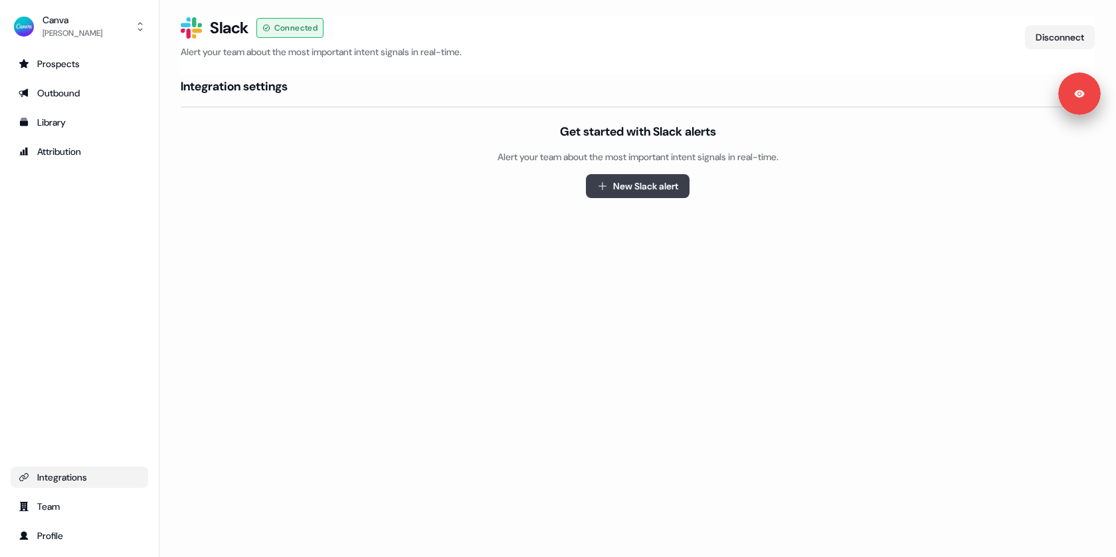
click at [635, 182] on button "New Slack alert" at bounding box center [638, 186] width 104 height 24
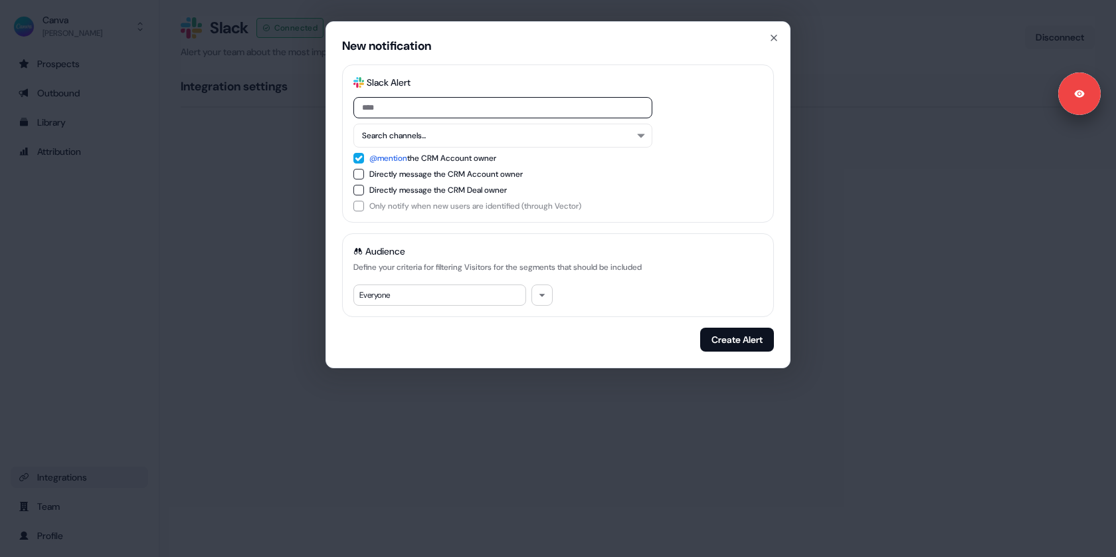
click at [397, 104] on input at bounding box center [503, 107] width 299 height 21
click at [454, 130] on button "Search channels..." at bounding box center [503, 136] width 299 height 24
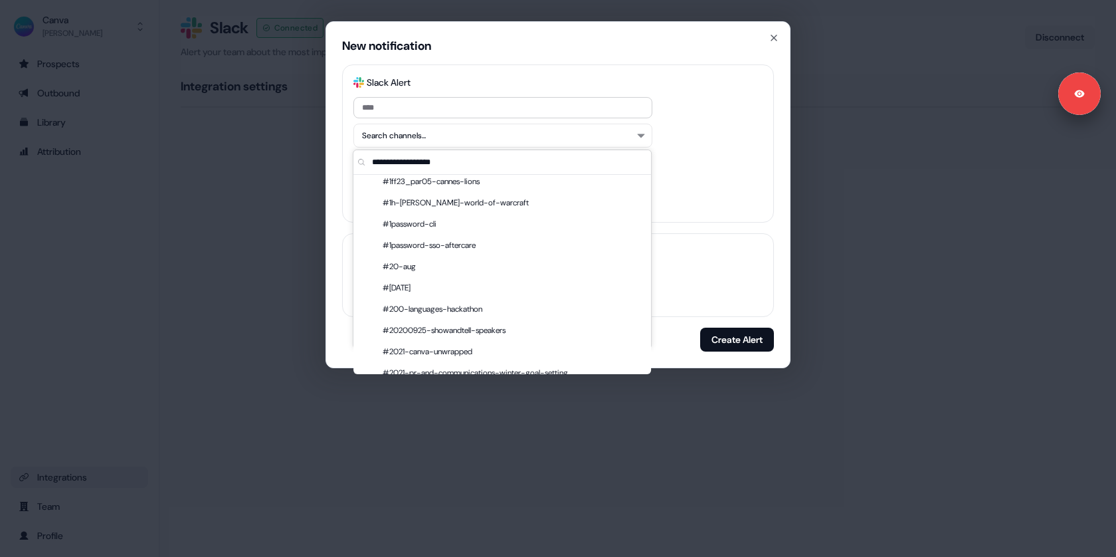
scroll to position [811, 0]
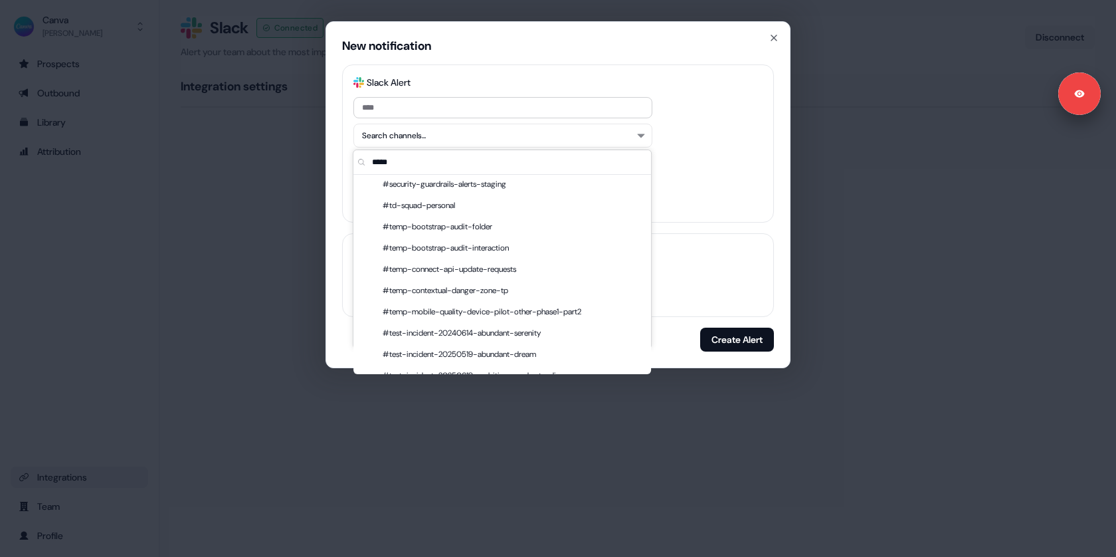
type input "******"
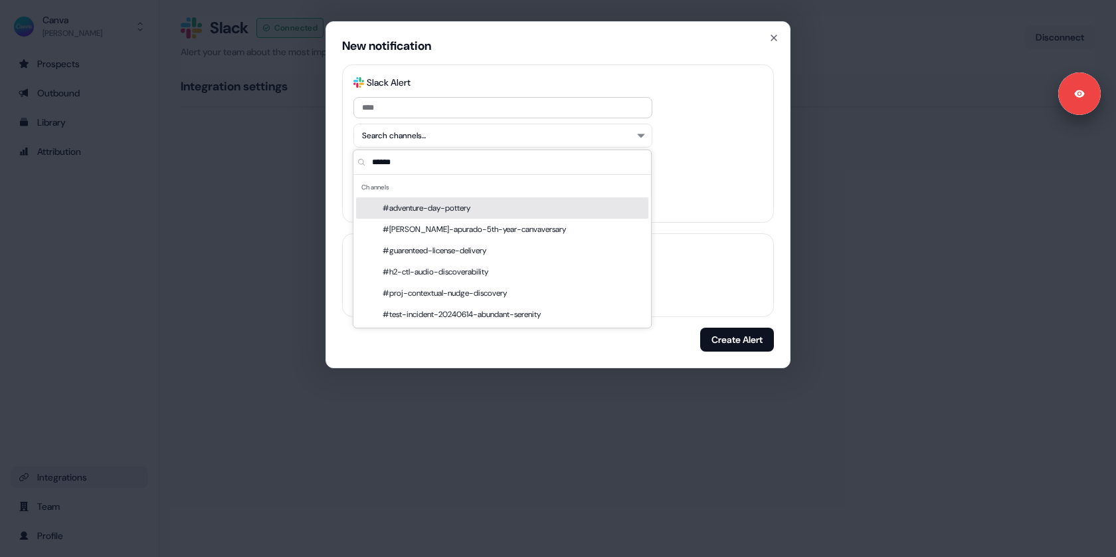
scroll to position [0, 0]
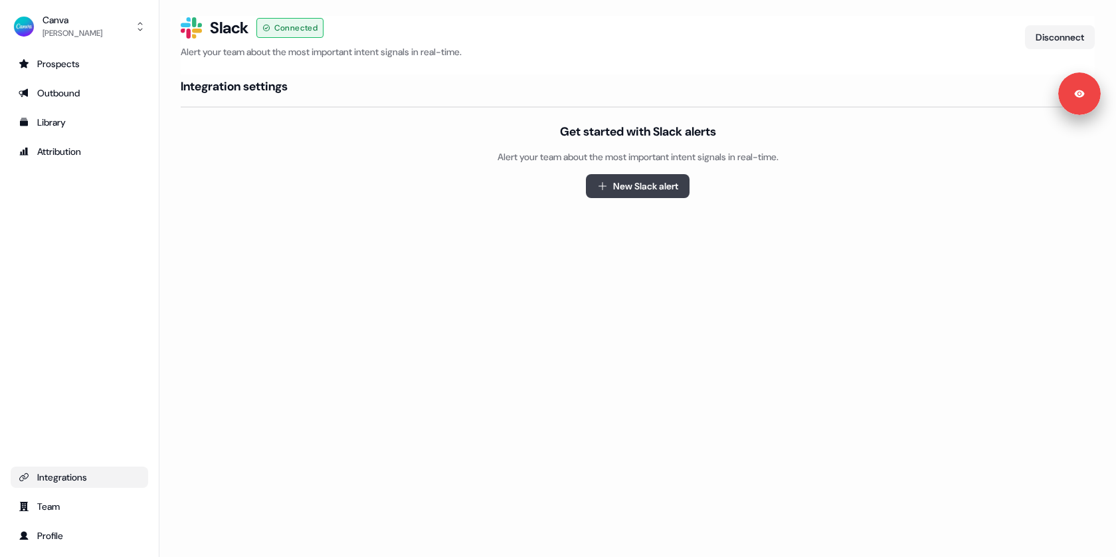
click at [627, 179] on button "New Slack alert" at bounding box center [638, 186] width 104 height 24
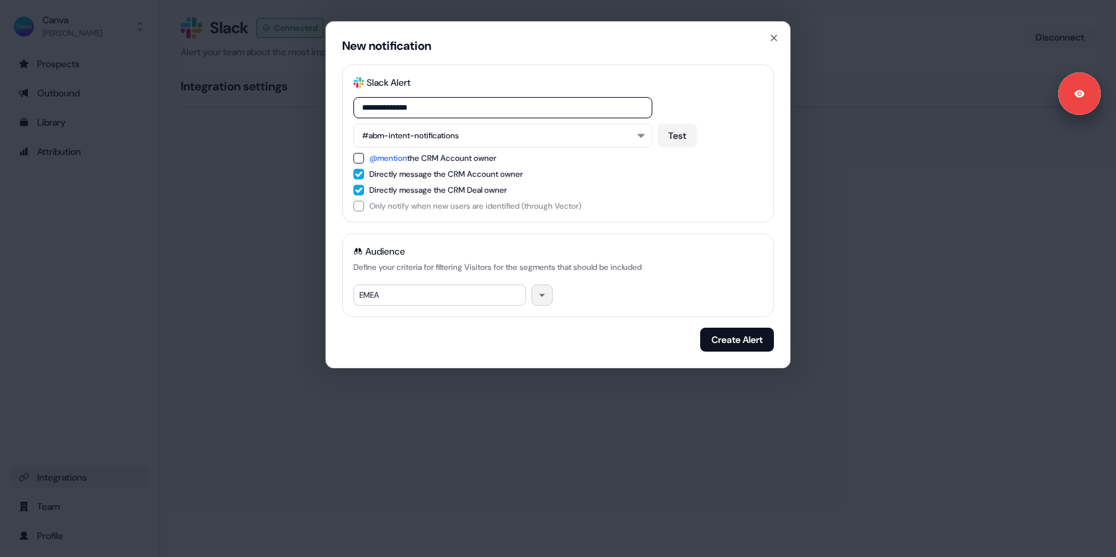
type input "**********"
click at [544, 292] on icon "button" at bounding box center [542, 295] width 8 height 8
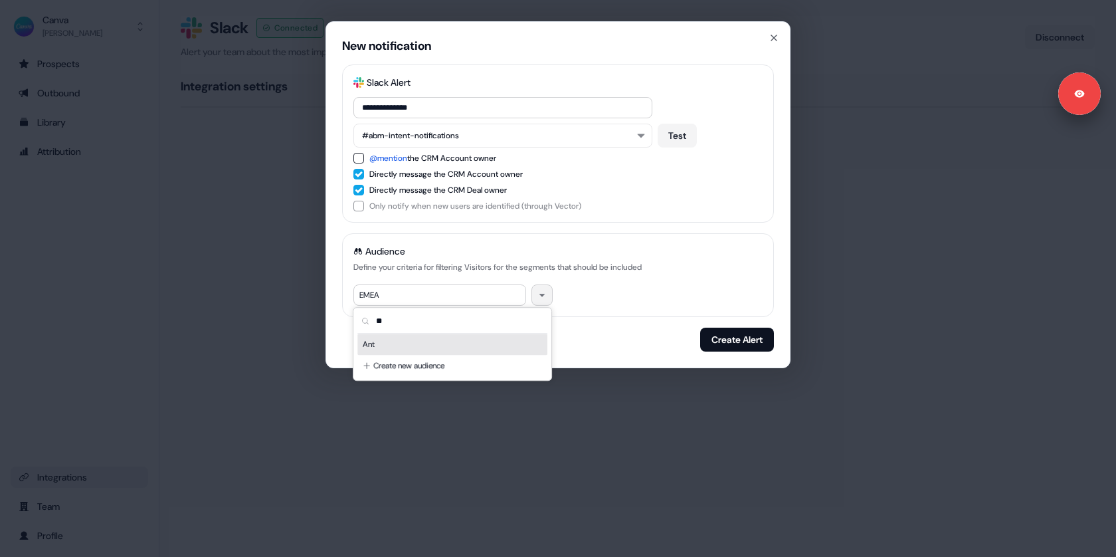
type input "**"
click at [397, 340] on div "Ant" at bounding box center [453, 344] width 190 height 21
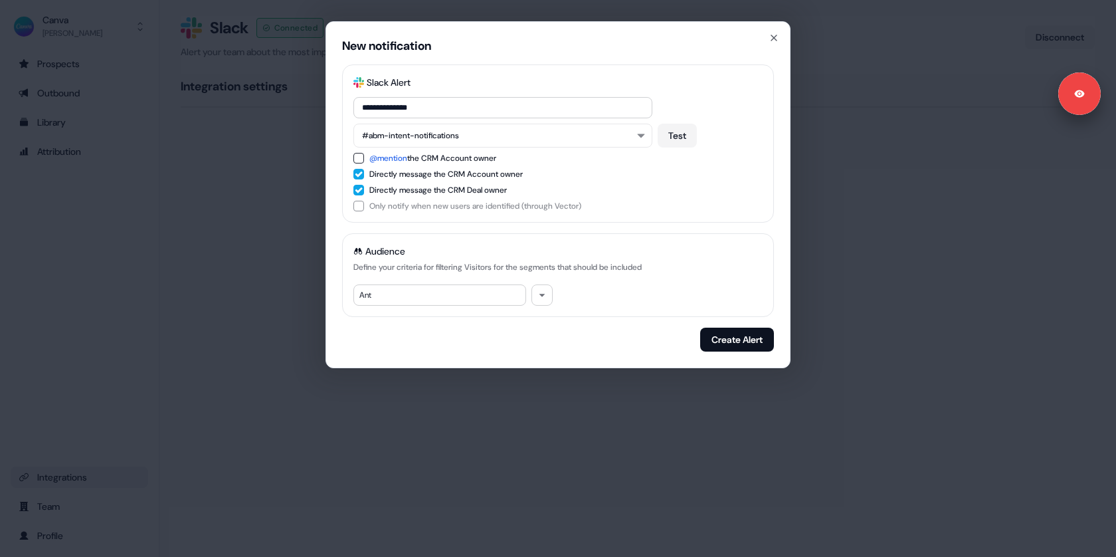
click at [434, 313] on div "Audience Define your criteria for filtering Visitors for the segments that shou…" at bounding box center [558, 275] width 432 height 84
click at [676, 137] on button "Test" at bounding box center [677, 136] width 39 height 24
click at [373, 104] on input "**********" at bounding box center [503, 107] width 299 height 21
type input "**********"
click at [340, 172] on div "**********" at bounding box center [558, 194] width 465 height 347
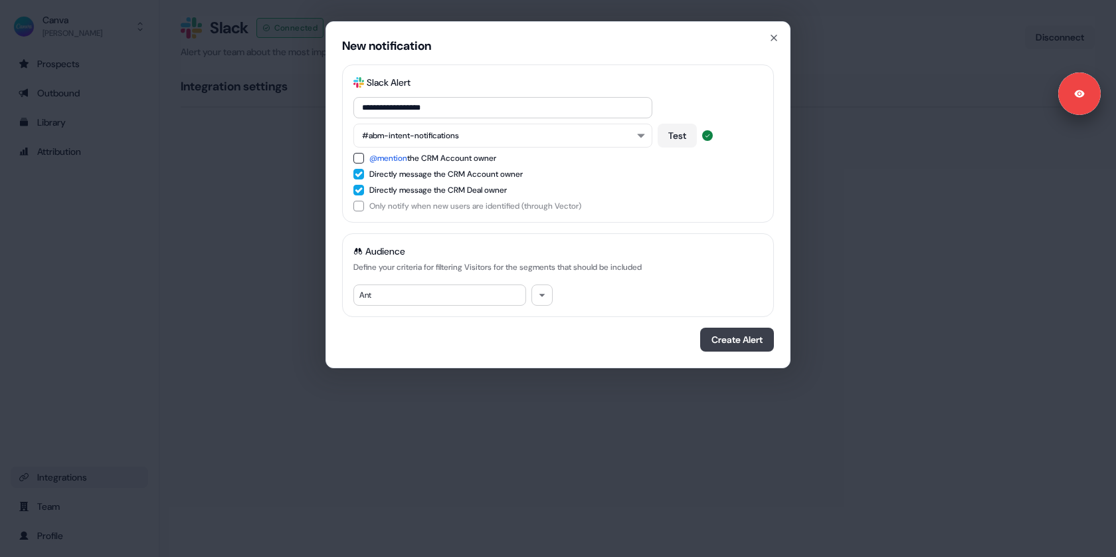
click at [713, 337] on button "Create Alert" at bounding box center [737, 340] width 74 height 24
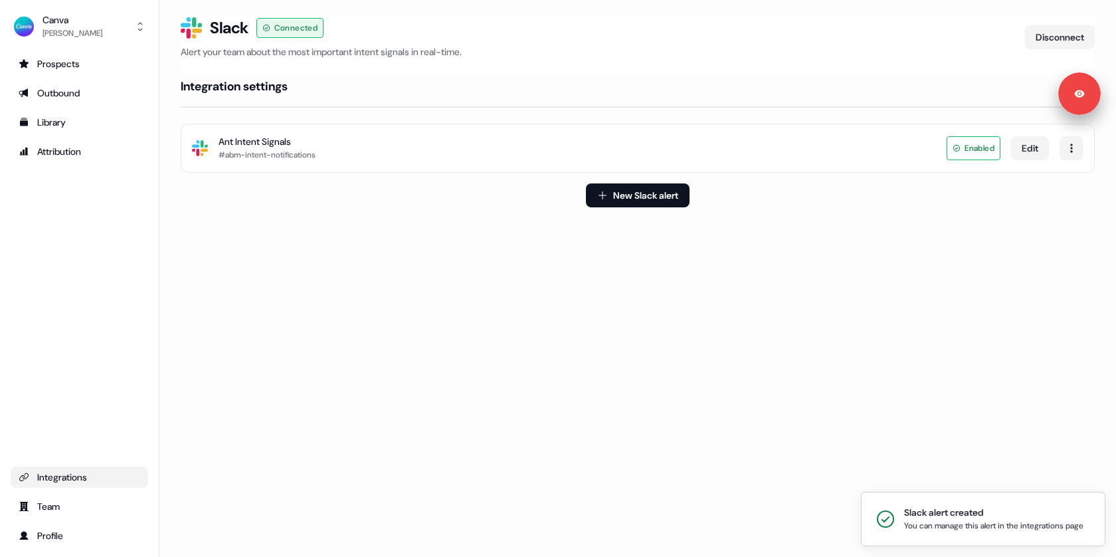
click at [1085, 141] on div "Slack Logo SVG Ant Intent Signals #abm-intent-notifications Enabled Edit" at bounding box center [638, 148] width 914 height 49
click at [1069, 147] on html "Signed in as Anna Sims Sign out Slack alert created You can manage this alert i…" at bounding box center [558, 278] width 1116 height 557
click at [930, 211] on html "Signed in as Anna Sims Sign out For the best experience switch devices to a big…" at bounding box center [558, 278] width 1116 height 557
click at [336, 252] on div "Loading... Slack Logo SVG Slack Connected Alert your team about the most import…" at bounding box center [637, 278] width 957 height 557
click at [75, 66] on div "Prospects" at bounding box center [80, 63] width 122 height 13
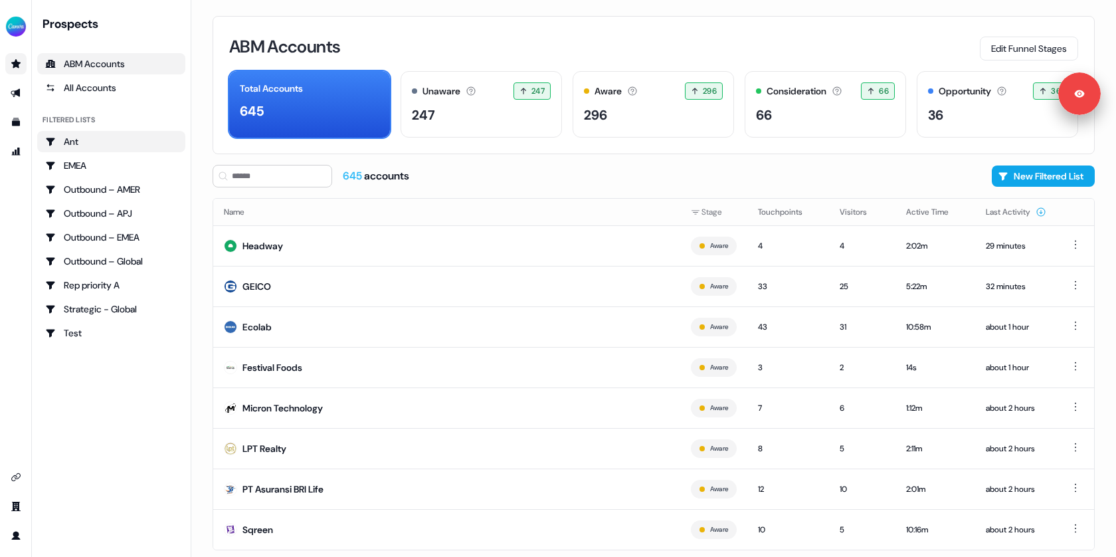
click at [82, 141] on div "Ant" at bounding box center [111, 141] width 132 height 13
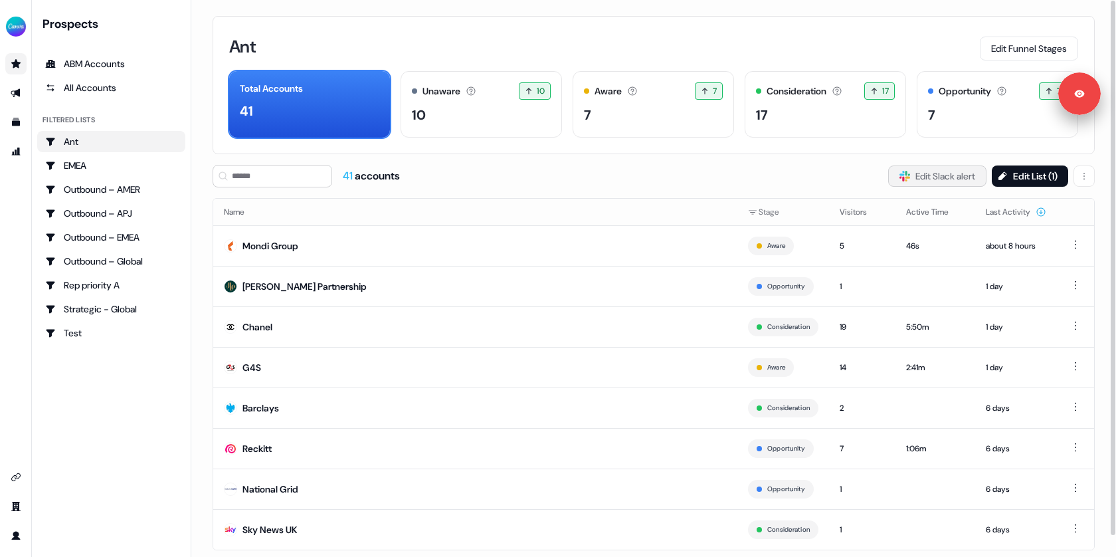
click at [934, 171] on button "Slack Logo SVG Edit Slack alert" at bounding box center [937, 175] width 98 height 21
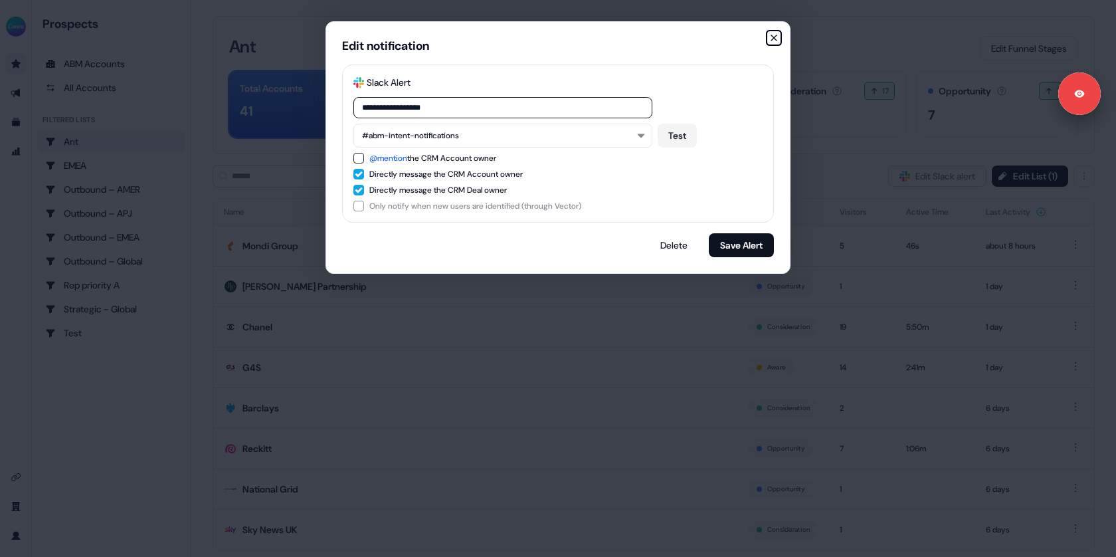
click at [778, 33] on icon "button" at bounding box center [774, 38] width 11 height 11
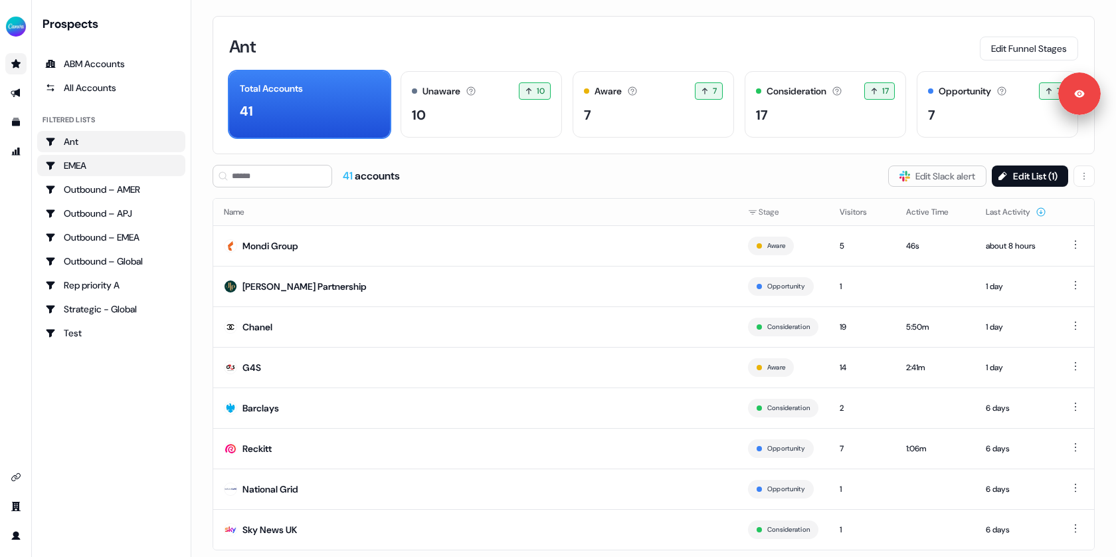
click at [99, 157] on link "EMEA" at bounding box center [111, 165] width 148 height 21
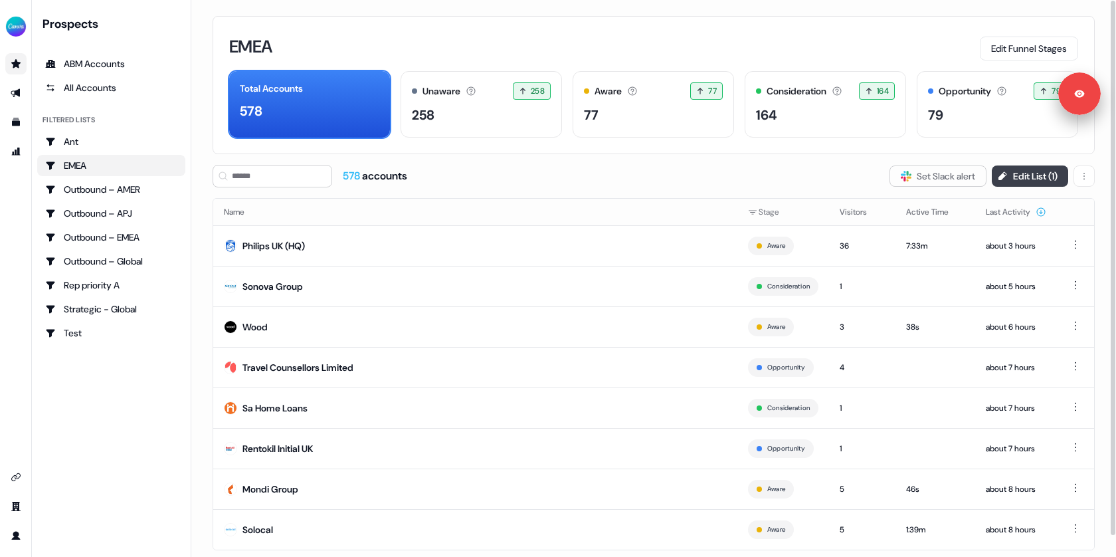
click at [1029, 179] on button "Edit List ( 1 )" at bounding box center [1030, 175] width 76 height 21
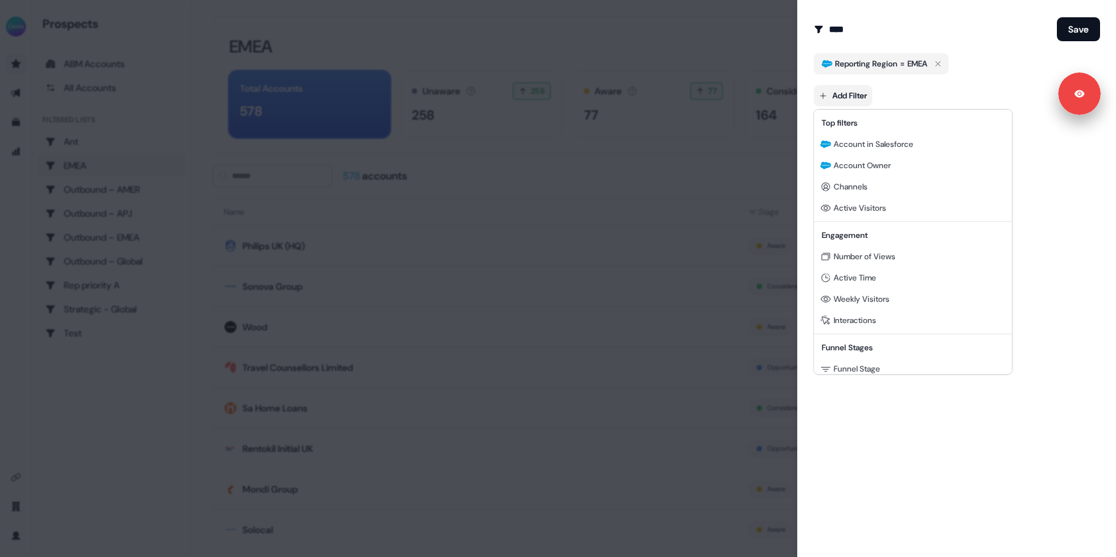
click at [853, 94] on body "Signed in as [PERSON_NAME] Sign out For the best experience switch devices to a…" at bounding box center [558, 278] width 1116 height 557
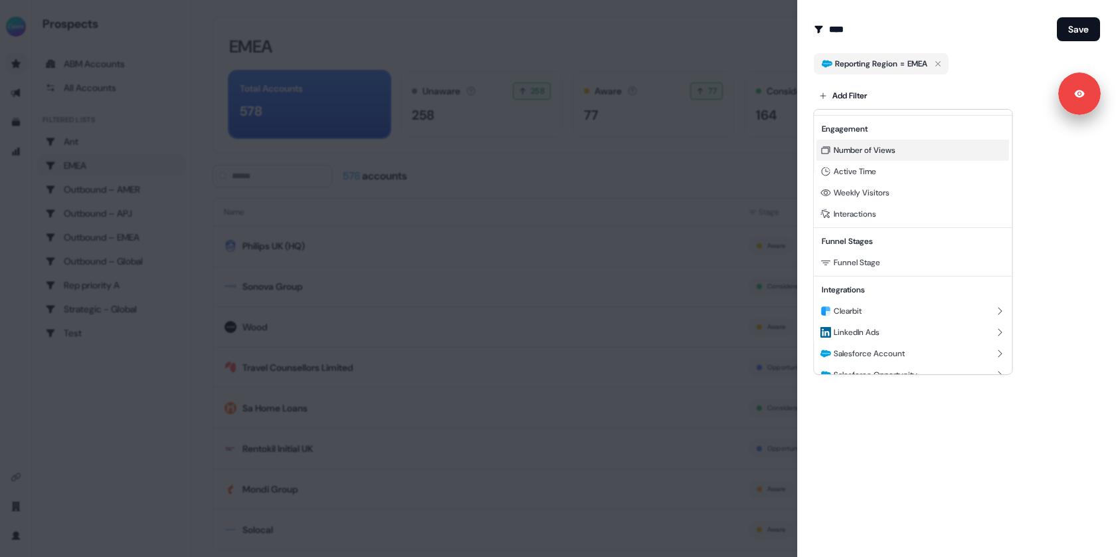
scroll to position [120, 0]
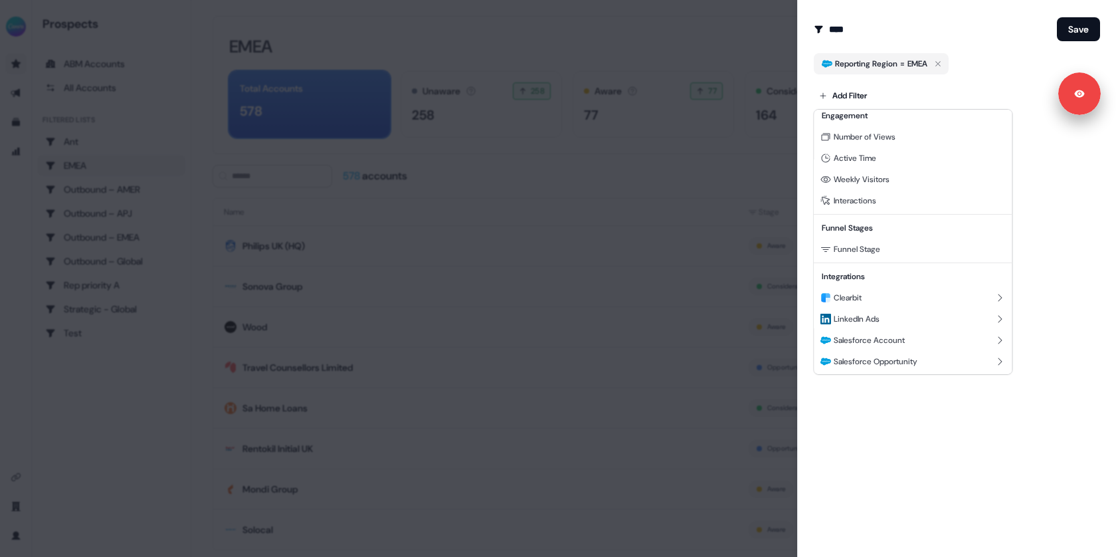
click at [890, 401] on div at bounding box center [558, 278] width 1116 height 557
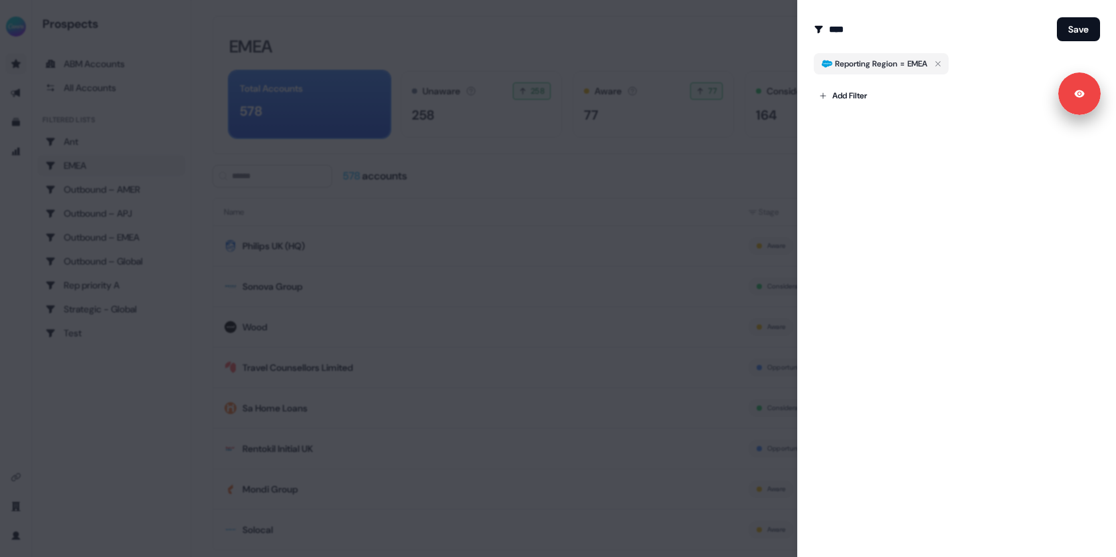
click at [546, 134] on div at bounding box center [558, 278] width 1116 height 557
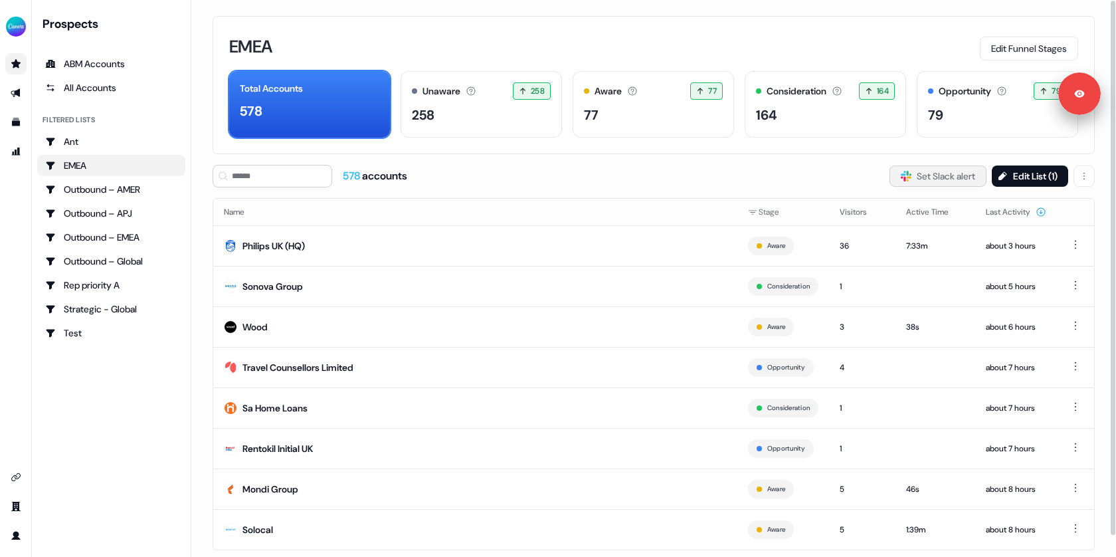
click at [908, 179] on button "Slack Logo SVG Set Slack alert" at bounding box center [938, 175] width 97 height 21
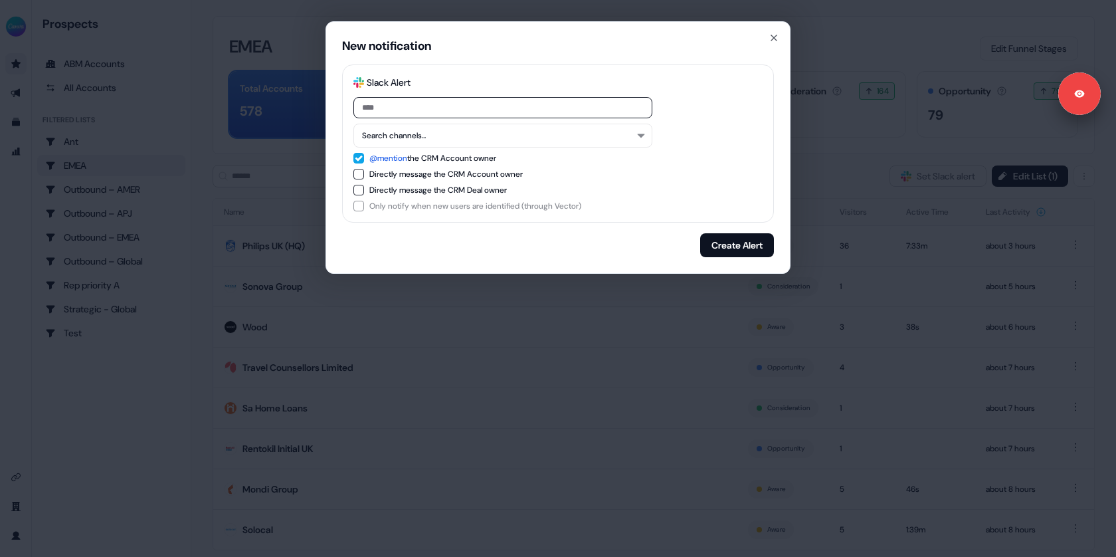
click at [213, 192] on div "New notification Slack Logo SVG Slack Alert Search channels... @mention the CRM…" at bounding box center [558, 278] width 1116 height 557
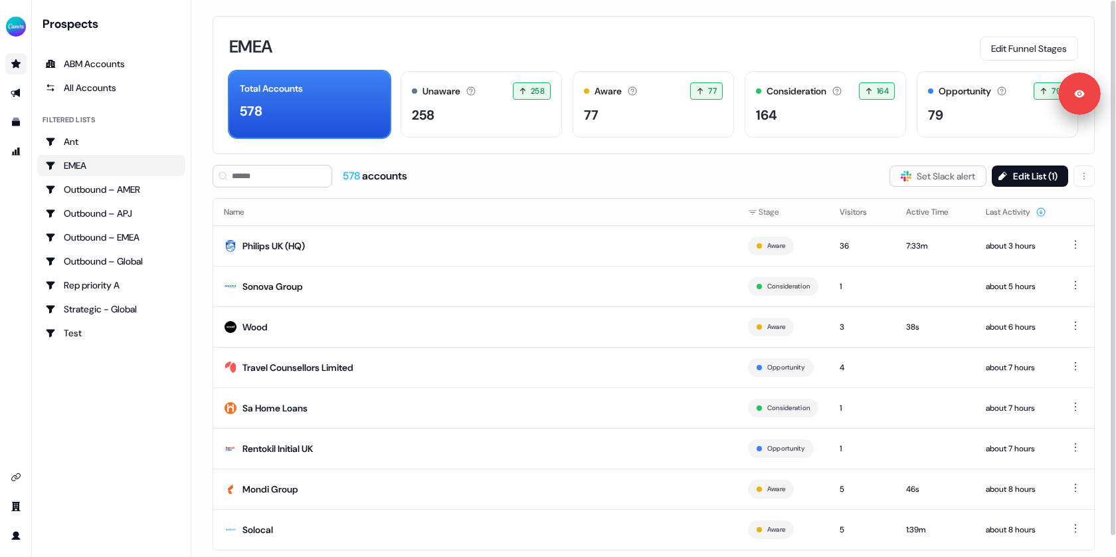
click at [202, 174] on div "EMEA Edit Funnel Stages Total Accounts 578 Unaware The default stage all accoun…" at bounding box center [653, 278] width 925 height 557
click at [201, 47] on div "EMEA Edit Funnel Stages Total Accounts 578 Unaware The default stage all accoun…" at bounding box center [653, 278] width 925 height 557
click at [1011, 173] on button "Edit List ( 1 )" at bounding box center [1030, 175] width 76 height 21
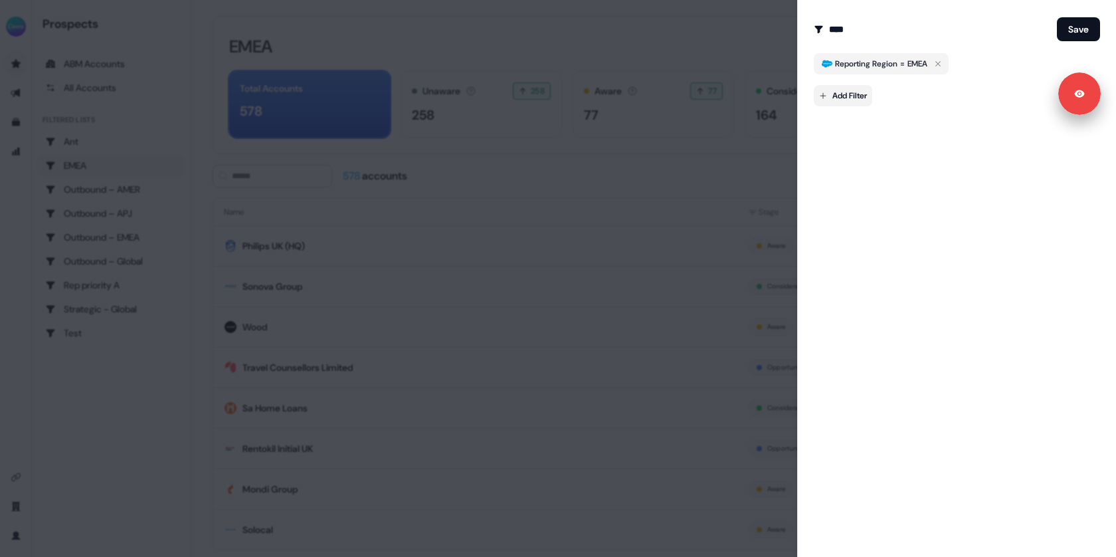
click at [839, 97] on body "Signed in as [PERSON_NAME] Sign out For the best experience switch devices to a…" at bounding box center [558, 278] width 1116 height 557
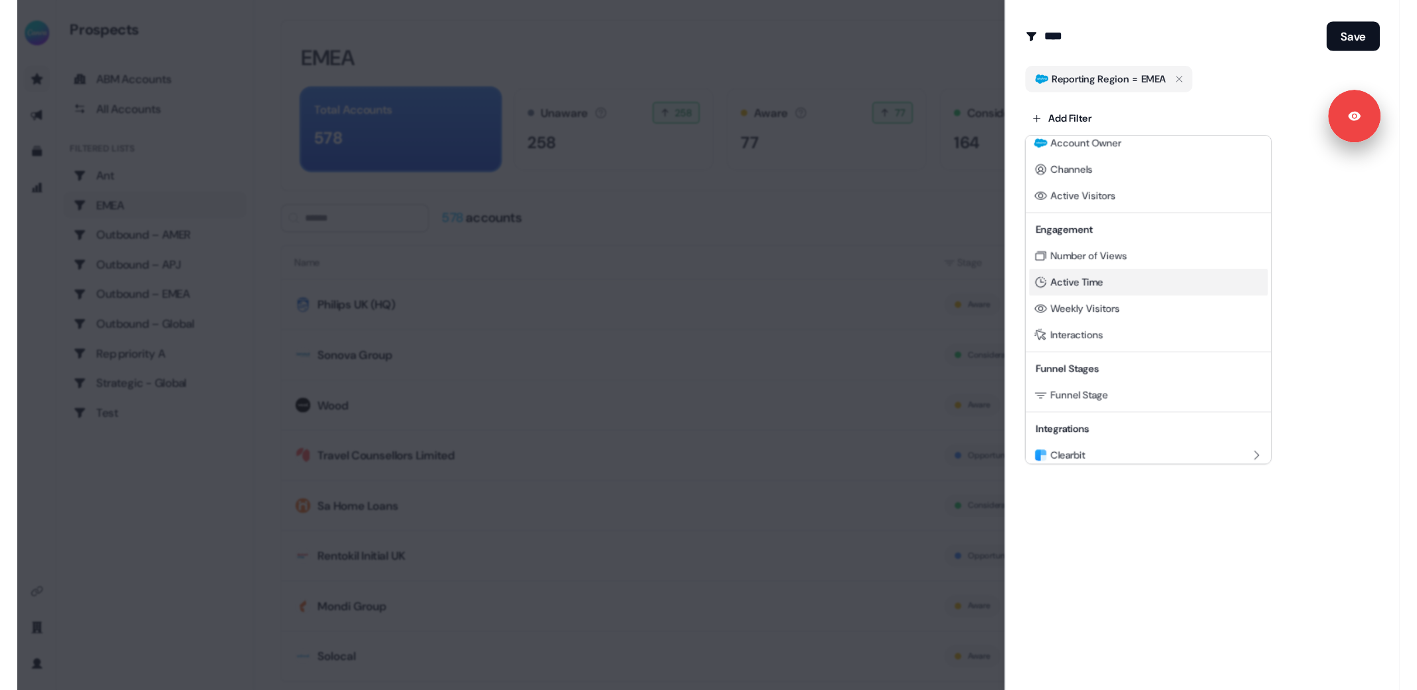
scroll to position [51, 0]
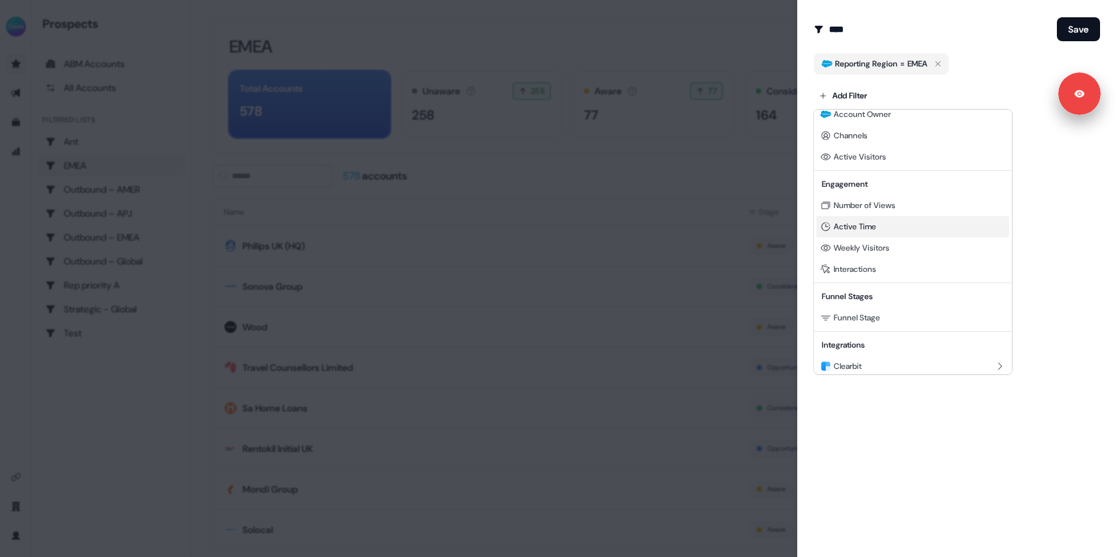
click at [873, 227] on span "Active Time" at bounding box center [855, 226] width 43 height 11
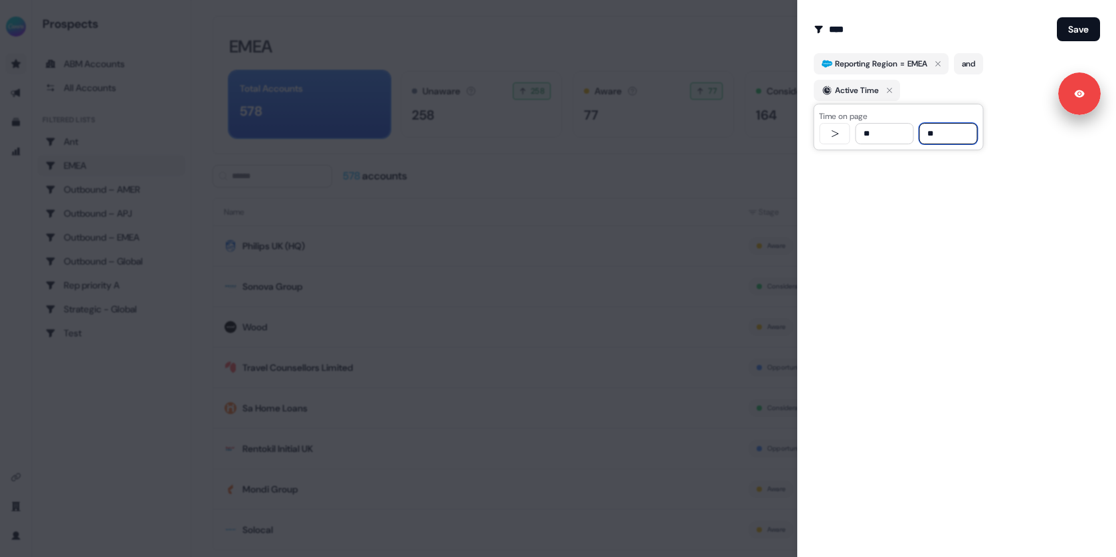
click at [864, 133] on input "**" at bounding box center [884, 133] width 58 height 21
click at [883, 138] on input "**" at bounding box center [884, 133] width 58 height 21
type input "**"
click at [886, 203] on div "Edit Audience Filter Modify the name and filters for this audience **** Save Re…" at bounding box center [956, 278] width 319 height 557
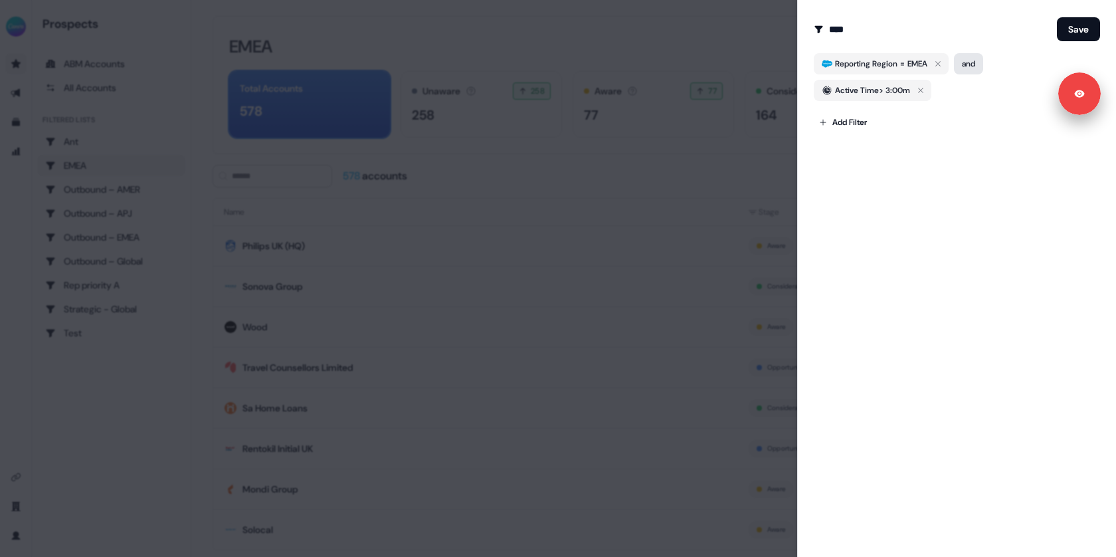
click at [973, 61] on button "and" at bounding box center [968, 63] width 29 height 21
click at [970, 68] on button "and" at bounding box center [968, 63] width 29 height 21
click at [903, 215] on div "Edit Audience Filter Modify the name and filters for this audience **** Save Re…" at bounding box center [956, 278] width 319 height 557
click at [978, 68] on button "and" at bounding box center [968, 63] width 29 height 21
click at [939, 94] on div "Active Time > 3:00m" at bounding box center [957, 90] width 286 height 21
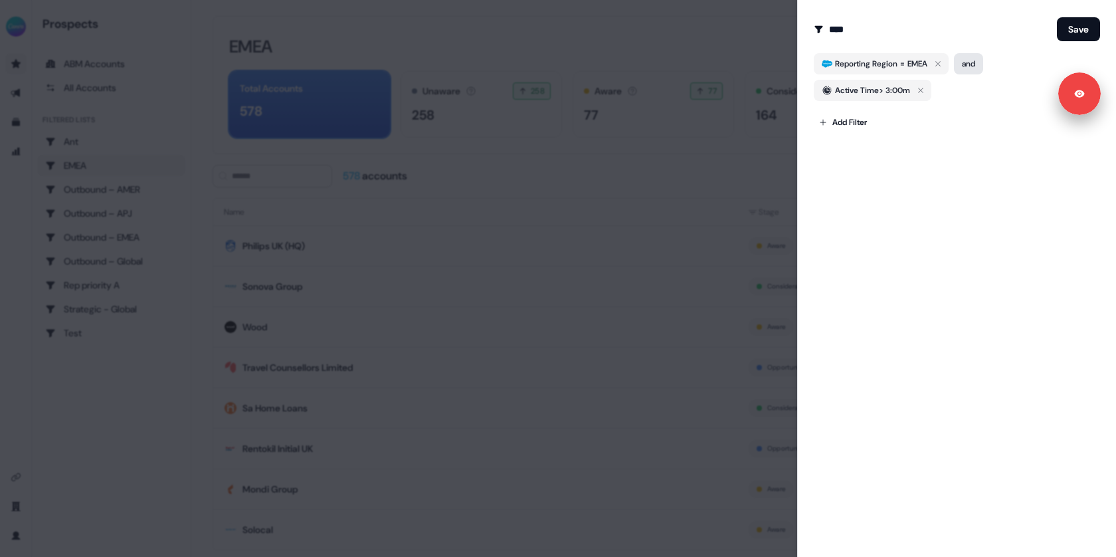
click at [968, 69] on button "and" at bounding box center [968, 63] width 29 height 21
click at [945, 88] on div "Active Time > 3:00m" at bounding box center [957, 90] width 286 height 21
click at [920, 88] on icon "button" at bounding box center [921, 90] width 16 height 16
click at [867, 165] on div "Edit Audience Filter Modify the name and filters for this audience **** Save Re…" at bounding box center [956, 278] width 319 height 557
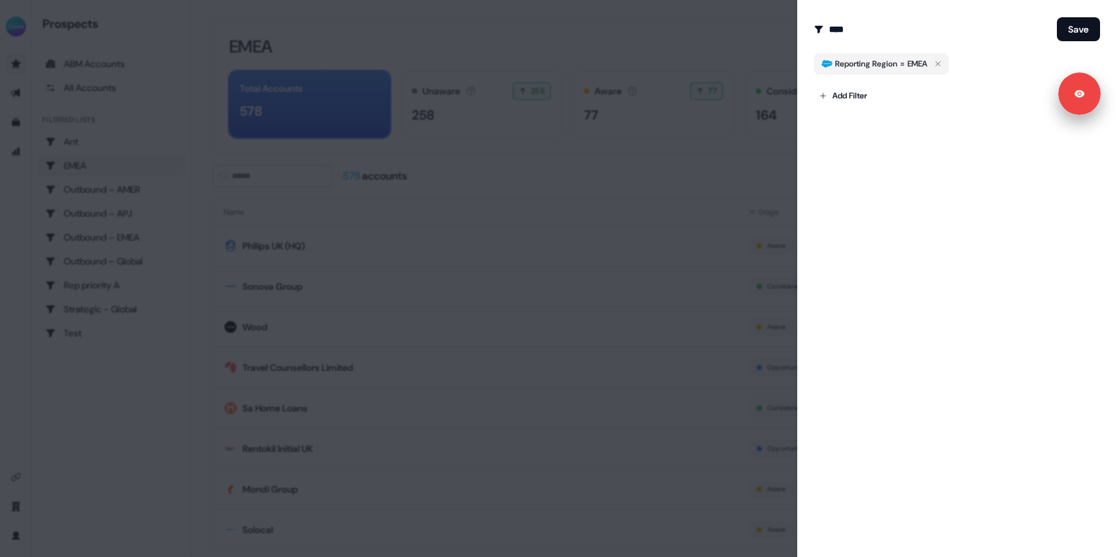
click at [716, 165] on div at bounding box center [558, 278] width 1116 height 557
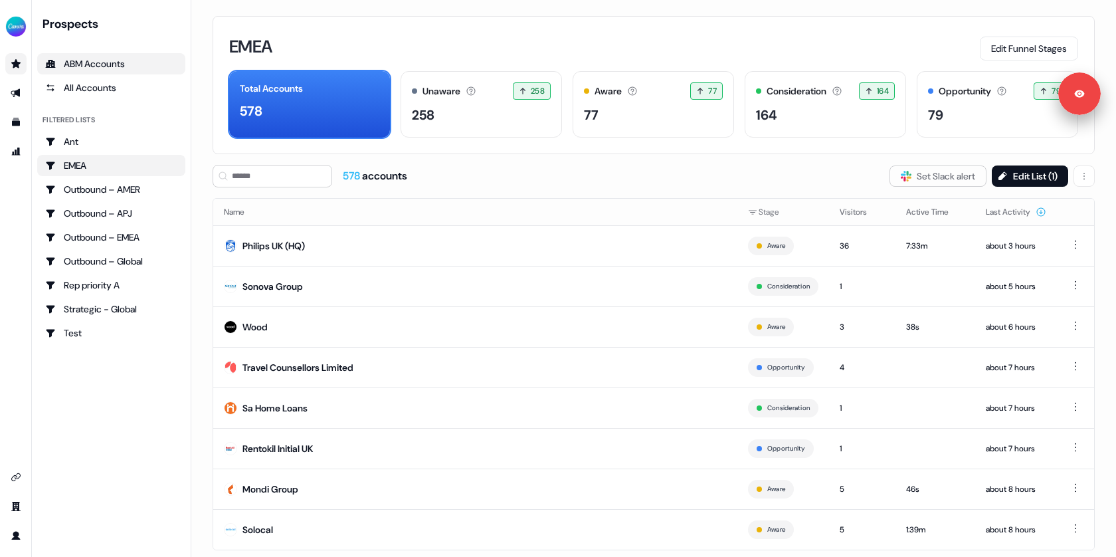
click at [93, 68] on div "ABM Accounts" at bounding box center [111, 63] width 132 height 13
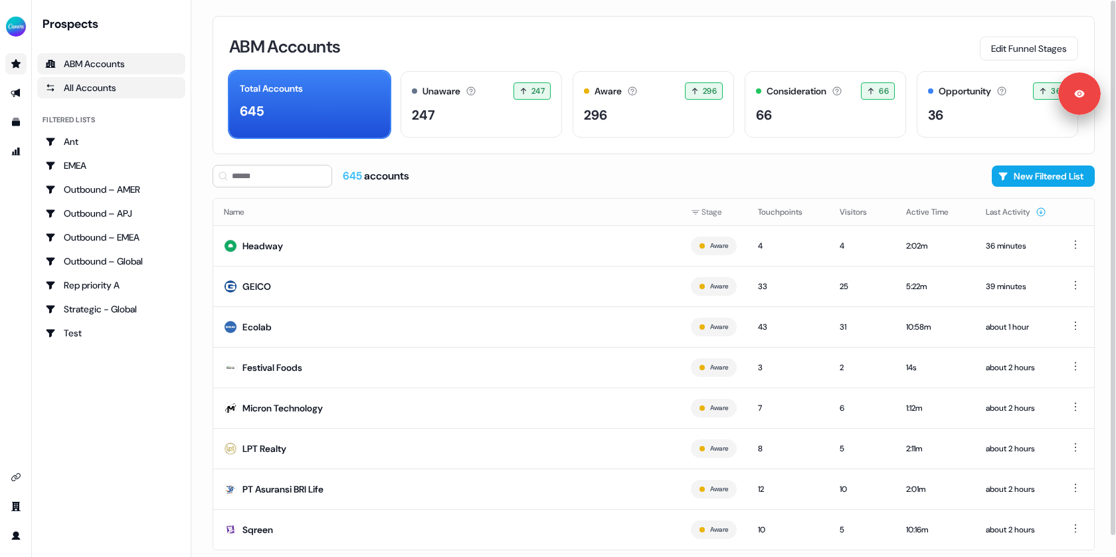
click at [75, 82] on div "All Accounts" at bounding box center [111, 87] width 132 height 13
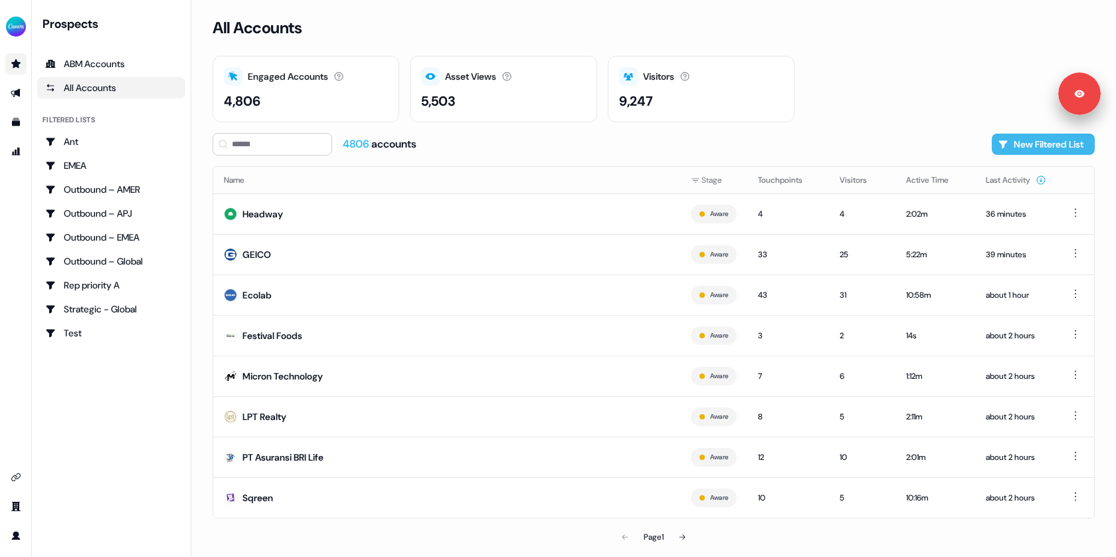
click at [1007, 145] on button "New Filtered List" at bounding box center [1043, 144] width 103 height 21
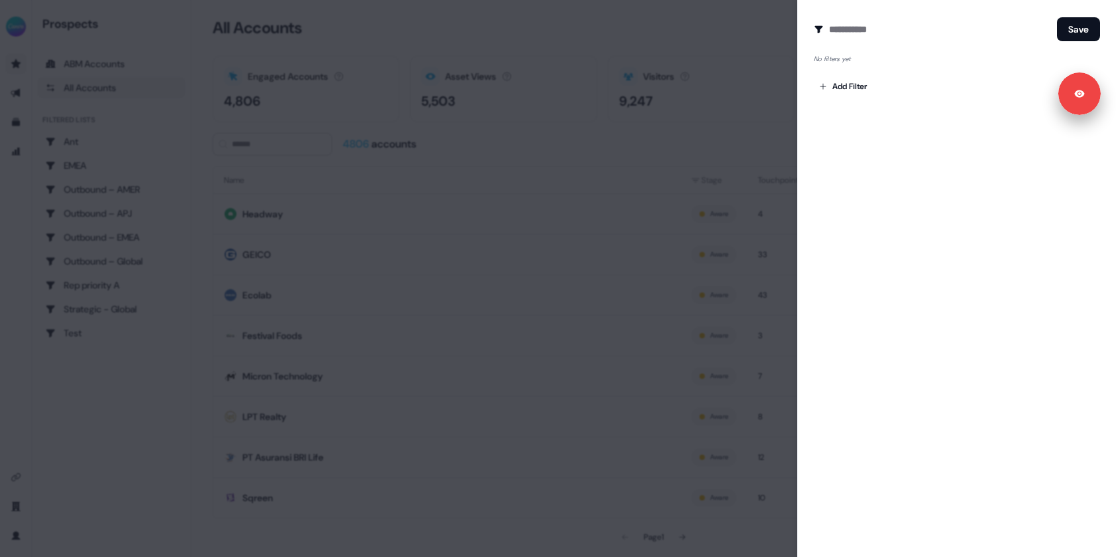
click at [490, 140] on div at bounding box center [558, 278] width 1116 height 557
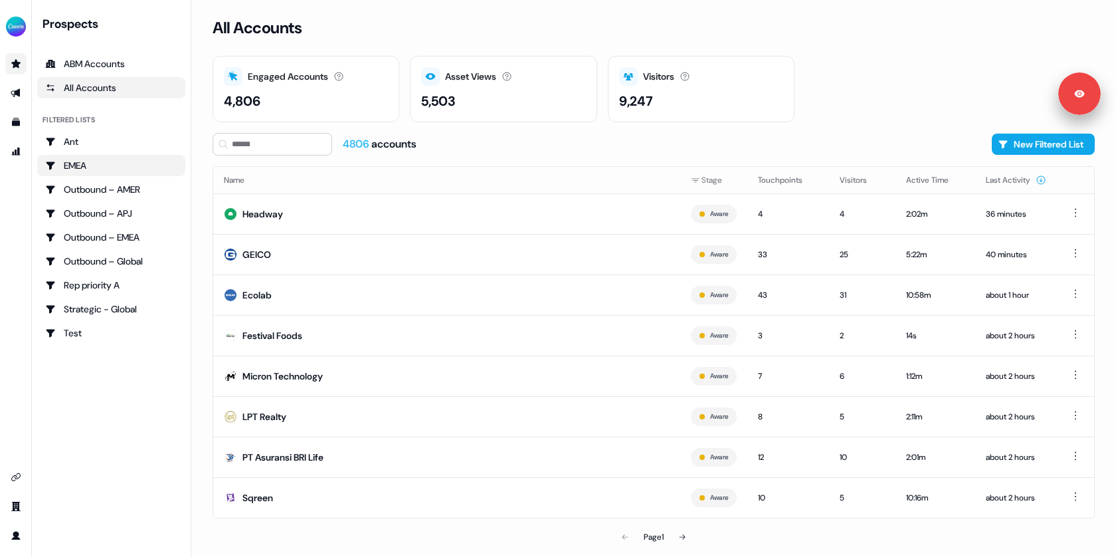
click at [82, 161] on div "EMEA" at bounding box center [111, 165] width 132 height 13
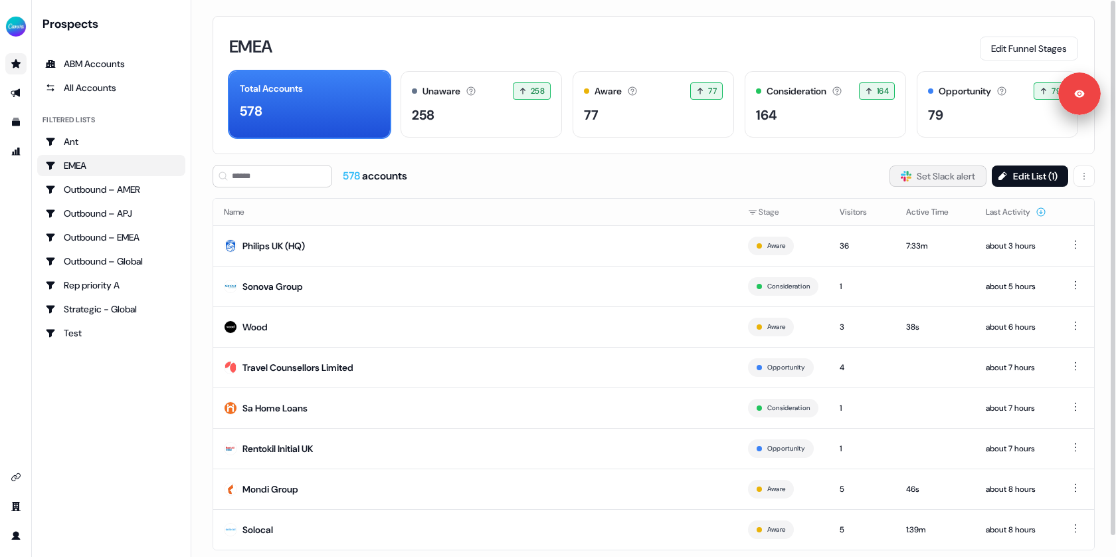
click at [916, 173] on button "Slack Logo SVG Set Slack alert" at bounding box center [938, 175] width 97 height 21
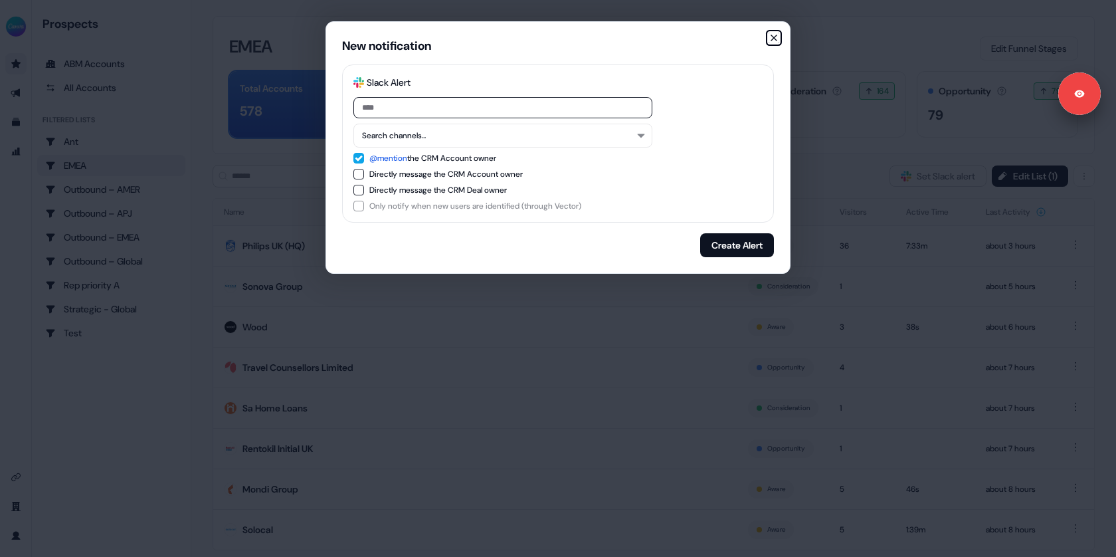
click at [774, 33] on icon "button" at bounding box center [774, 38] width 11 height 11
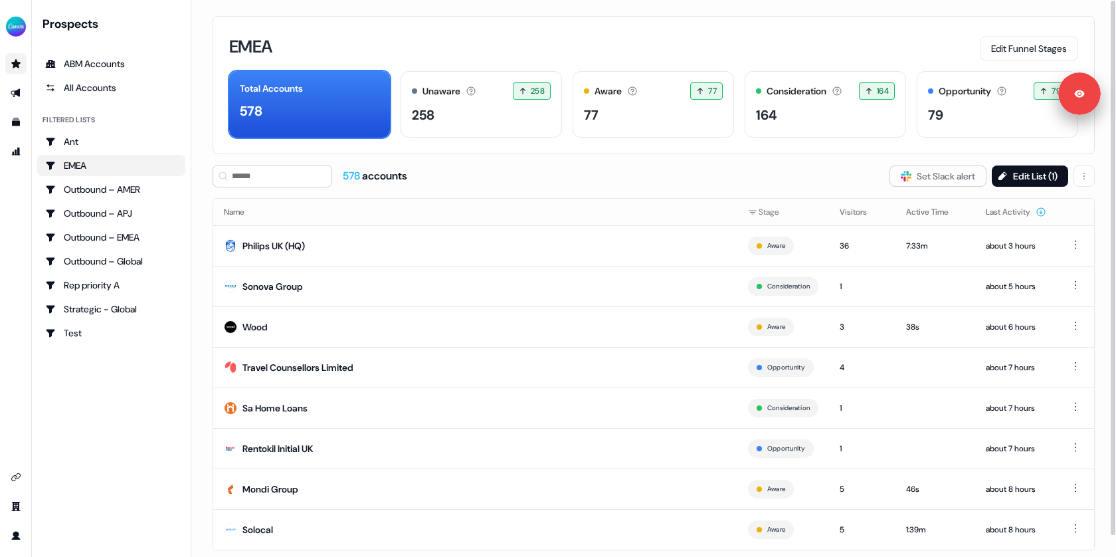
click at [622, 173] on div "578 accounts Slack Logo SVG Set Slack alert Edit List ( 1 )" at bounding box center [654, 176] width 883 height 23
click at [575, 172] on div "578 accounts Slack Logo SVG Set Slack alert Edit List ( 1 )" at bounding box center [654, 176] width 883 height 23
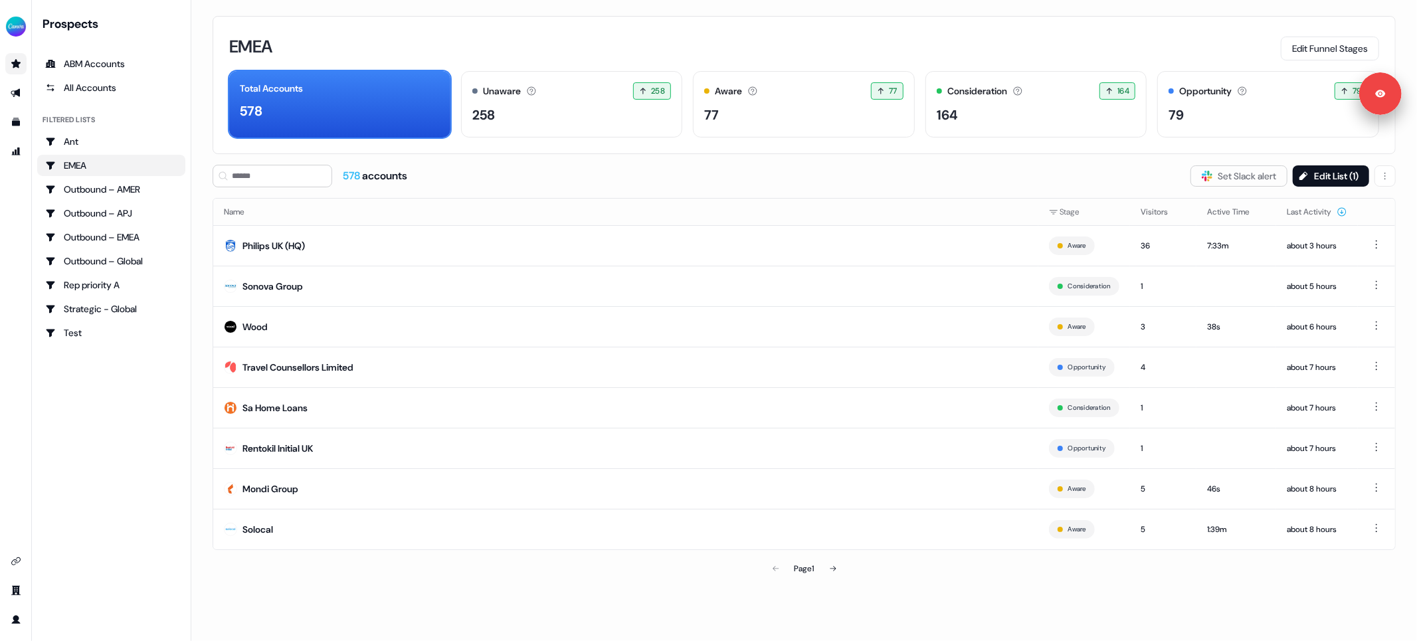
click at [542, 174] on div "578 accounts Slack Logo SVG Set Slack alert Edit List ( 1 )" at bounding box center [805, 176] width 1184 height 23
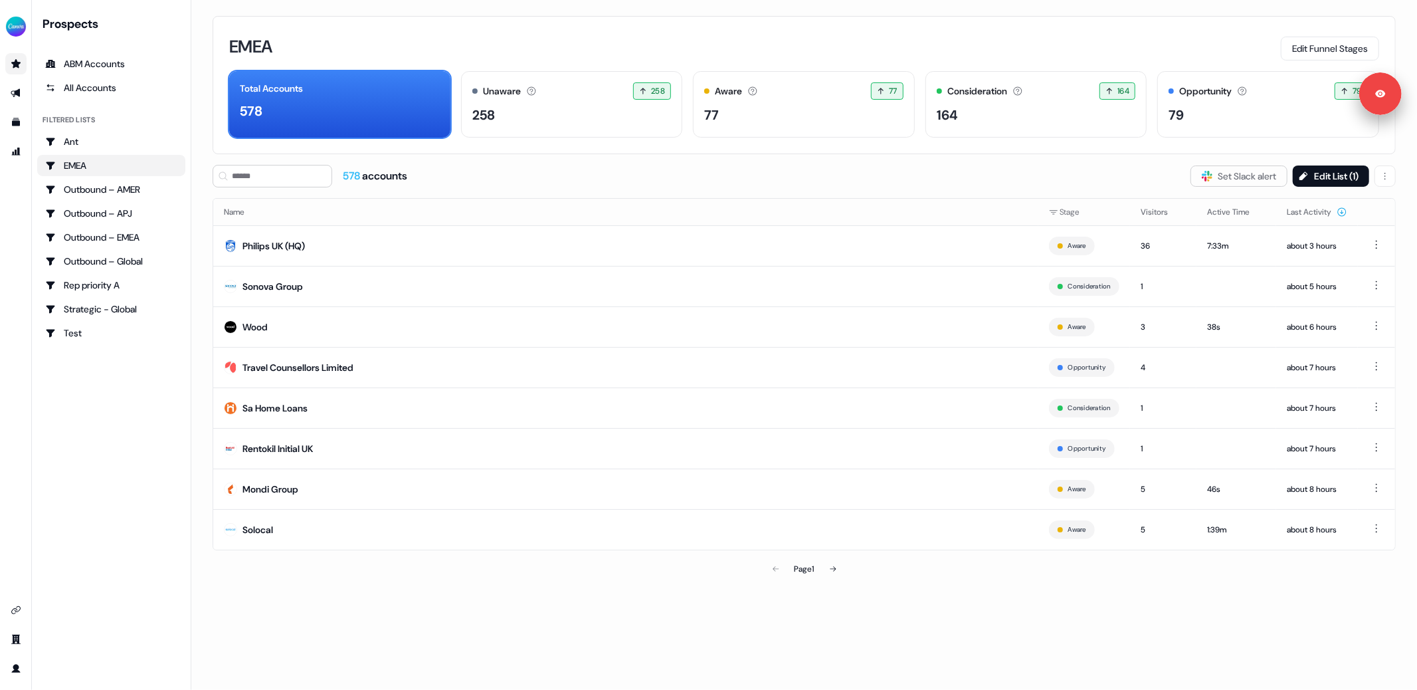
click at [542, 174] on div "578 accounts Slack Logo SVG Set Slack alert Edit List ( 1 )" at bounding box center [805, 176] width 1184 height 23
